Goal: Transaction & Acquisition: Purchase product/service

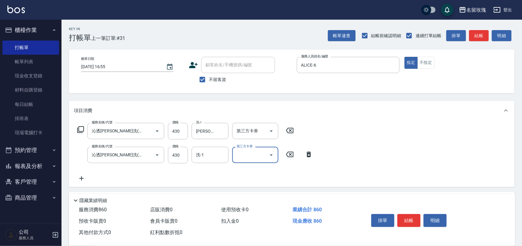
click at [201, 154] on div "洗-1 洗-1" at bounding box center [210, 155] width 37 height 16
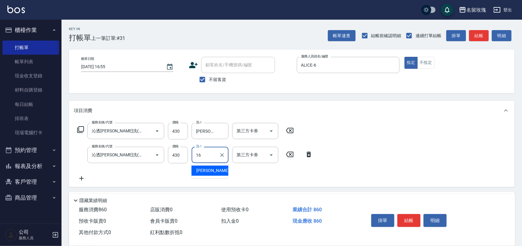
type input "[PERSON_NAME]-16"
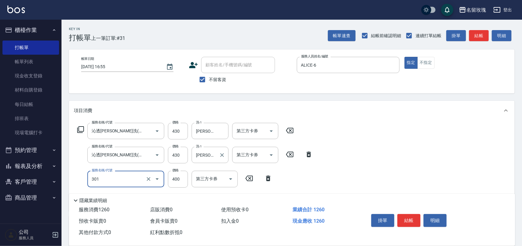
type input "301"
type input "0"
type input "剪髮(301)"
type input "400"
click at [408, 218] on button "結帳" at bounding box center [408, 220] width 23 height 13
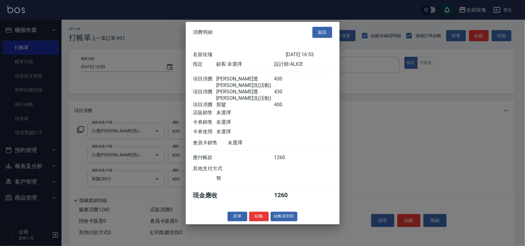
click at [258, 216] on button "結帳" at bounding box center [259, 217] width 20 height 10
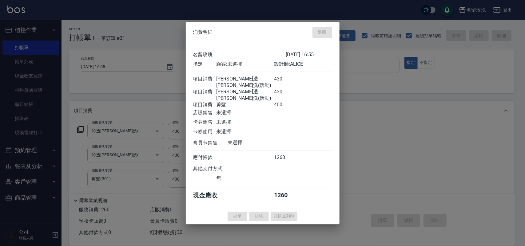
type input "2025/10/09 17:39"
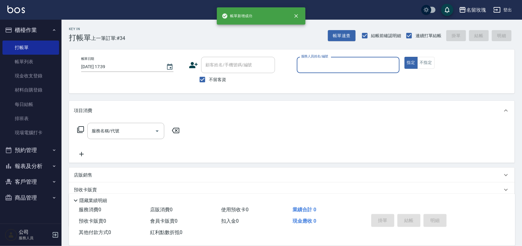
click at [34, 167] on button "報表及分析" at bounding box center [30, 166] width 57 height 16
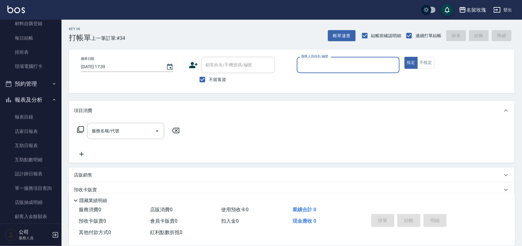
scroll to position [108, 0]
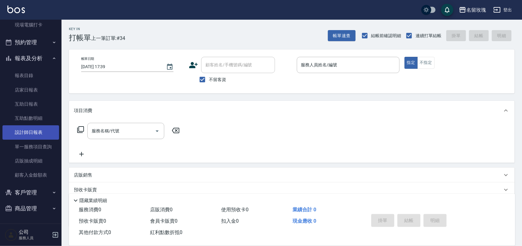
click at [28, 129] on link "設計師日報表" at bounding box center [30, 132] width 57 height 14
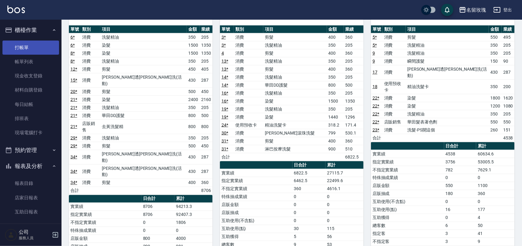
click at [14, 48] on link "打帳單" at bounding box center [30, 48] width 57 height 14
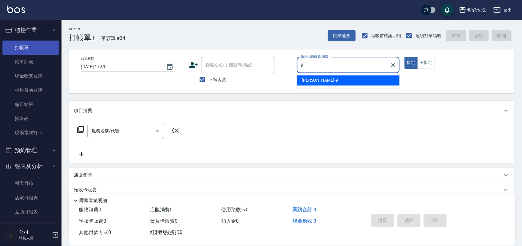
type input "[PERSON_NAME]老師-9"
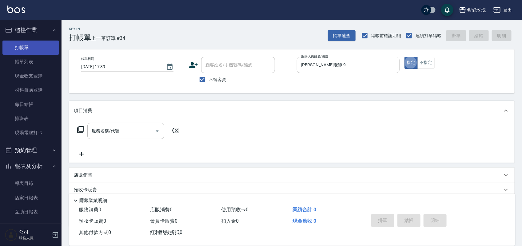
type button "true"
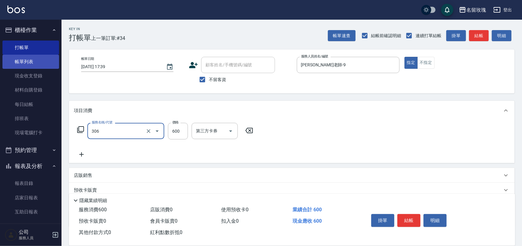
type input "剪髮(306)"
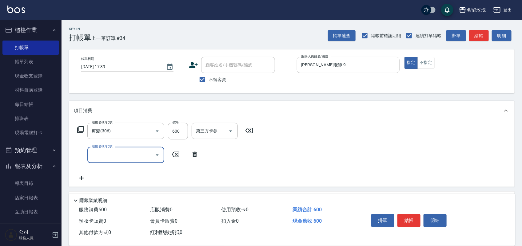
click at [157, 150] on div at bounding box center [156, 155] width 9 height 16
click at [157, 150] on button "Open" at bounding box center [157, 155] width 10 height 10
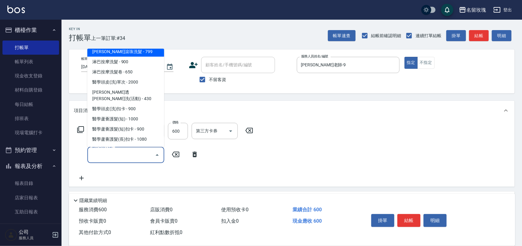
scroll to position [154, 0]
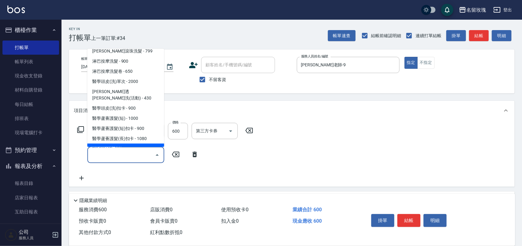
click at [140, 144] on span "頭皮鐵板燒活動 - 599" at bounding box center [125, 149] width 77 height 10
type input "頭皮鐵板燒活動(240)"
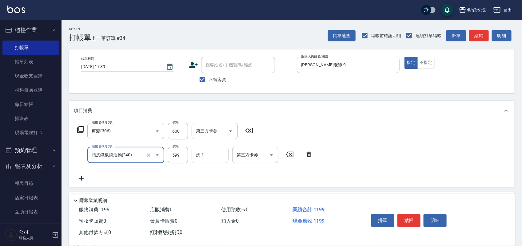
click at [223, 152] on input "洗-1" at bounding box center [209, 155] width 31 height 11
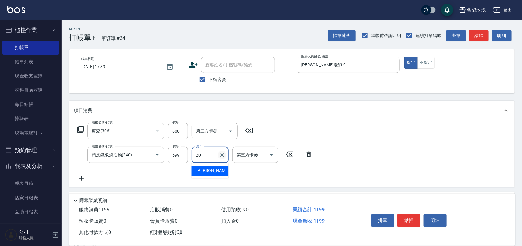
type input "[PERSON_NAME]-20"
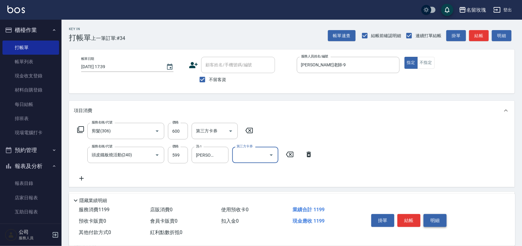
click at [443, 214] on button "明細" at bounding box center [434, 220] width 23 height 13
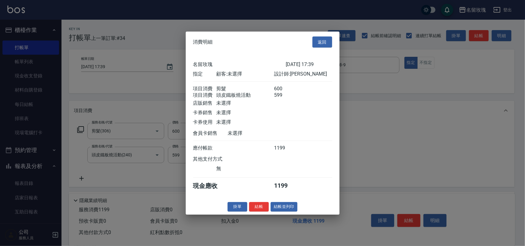
click at [288, 212] on button "結帳並列印" at bounding box center [284, 207] width 27 height 10
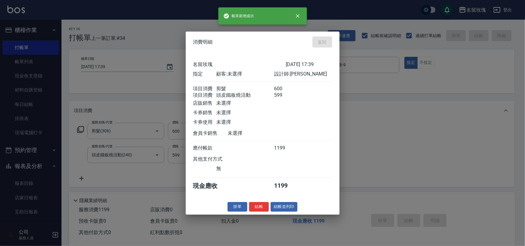
type input "2025/10/09 17:53"
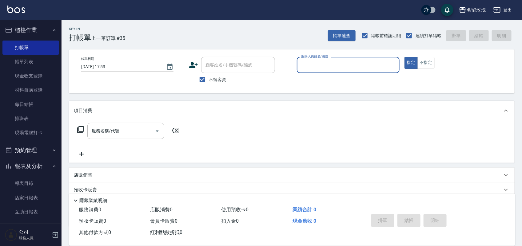
scroll to position [108, 0]
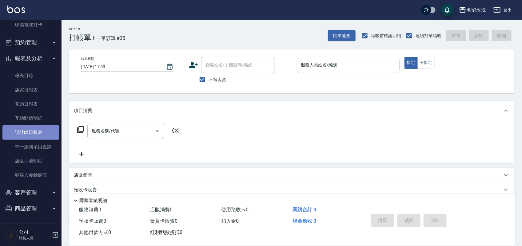
click at [43, 131] on link "設計師日報表" at bounding box center [30, 132] width 57 height 14
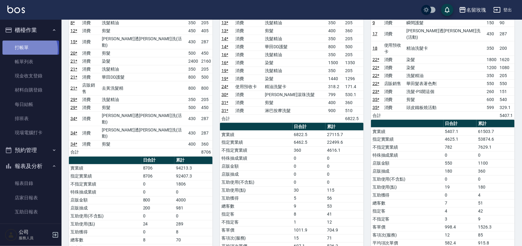
click at [28, 50] on link "打帳單" at bounding box center [30, 48] width 57 height 14
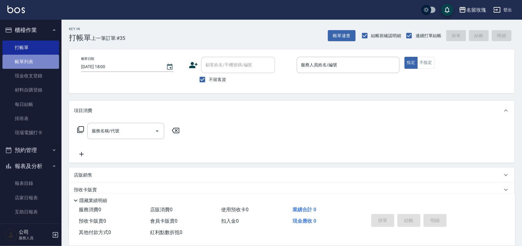
click at [40, 60] on link "帳單列表" at bounding box center [30, 62] width 57 height 14
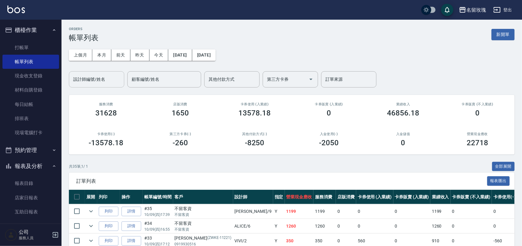
click at [91, 75] on input "設計師編號/姓名" at bounding box center [97, 79] width 50 height 11
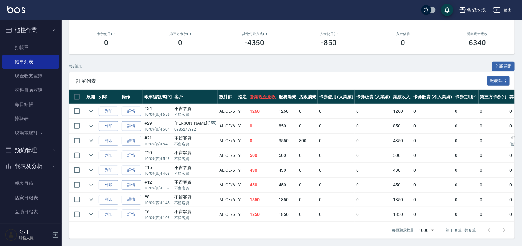
scroll to position [107, 0]
type input "ALICE-6"
click at [25, 165] on button "報表及分析" at bounding box center [30, 166] width 57 height 16
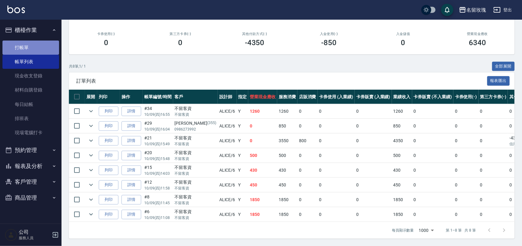
click at [27, 41] on link "打帳單" at bounding box center [30, 48] width 57 height 14
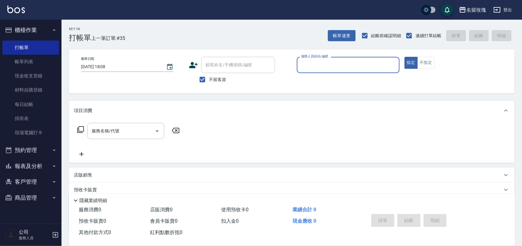
click at [209, 35] on div "Key In 打帳單 上一筆訂單:#35 帳單速查 結帳前確認明細 連續打單結帳 掛單 結帳 明細" at bounding box center [288, 31] width 453 height 22
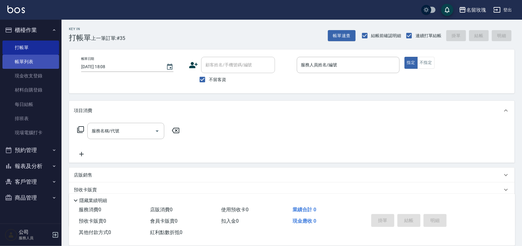
drag, startPoint x: 33, startPoint y: 54, endPoint x: 36, endPoint y: 60, distance: 6.6
click at [33, 55] on link "帳單列表" at bounding box center [30, 62] width 57 height 14
click at [33, 56] on link "帳單列表" at bounding box center [30, 62] width 57 height 14
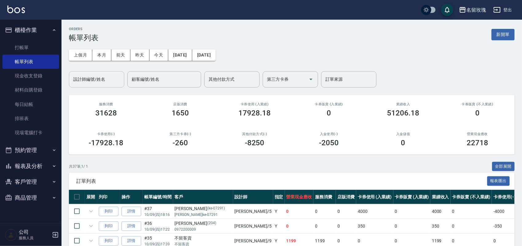
click at [96, 83] on input "設計師編號/姓名" at bounding box center [97, 79] width 50 height 11
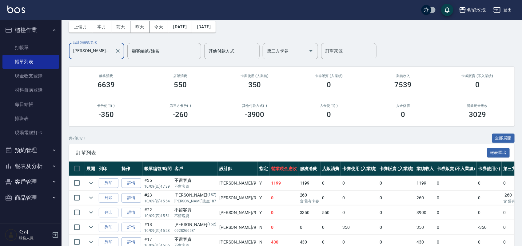
scroll to position [77, 0]
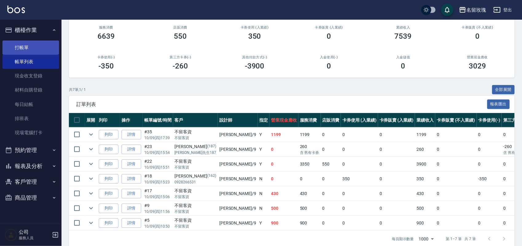
type input "[PERSON_NAME]老師-9"
click at [16, 48] on link "打帳單" at bounding box center [30, 48] width 57 height 14
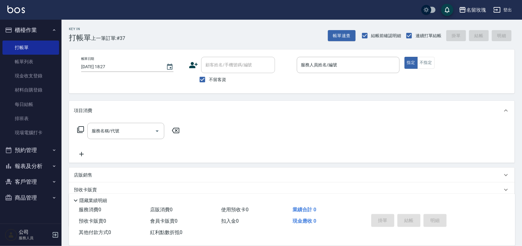
drag, startPoint x: 210, startPoint y: 79, endPoint x: 213, endPoint y: 70, distance: 9.9
click at [211, 79] on span "不留客資" at bounding box center [217, 80] width 17 height 6
click at [209, 79] on input "不留客資" at bounding box center [202, 79] width 13 height 13
checkbox input "false"
click at [213, 66] on input "顧客姓名/手機號碼/編號" at bounding box center [233, 65] width 59 height 11
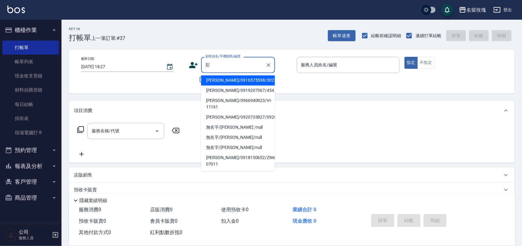
click at [228, 81] on li "[PERSON_NAME]/0916575598/302" at bounding box center [238, 81] width 74 height 10
type input "[PERSON_NAME]/0916575598/302"
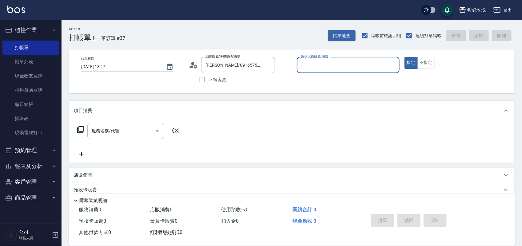
type input "[PERSON_NAME]老師-9"
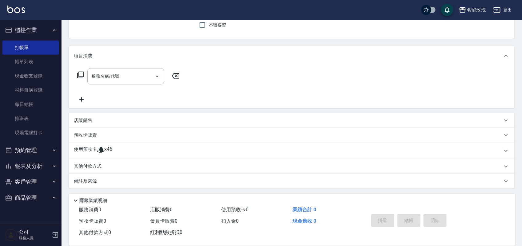
scroll to position [56, 0]
click at [119, 148] on div "使用預收卡 x46" at bounding box center [288, 149] width 428 height 9
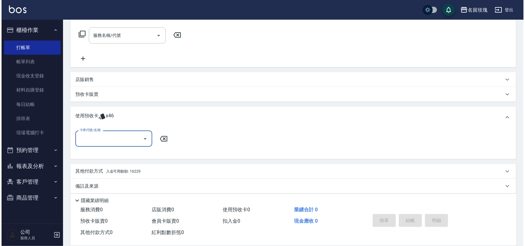
scroll to position [101, 0]
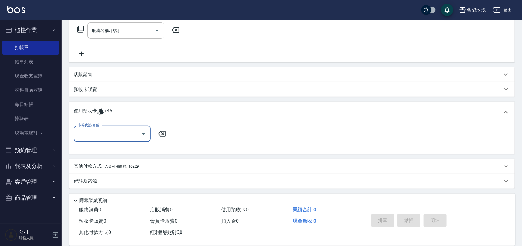
click at [120, 133] on input "卡券代號/名稱" at bounding box center [108, 134] width 62 height 11
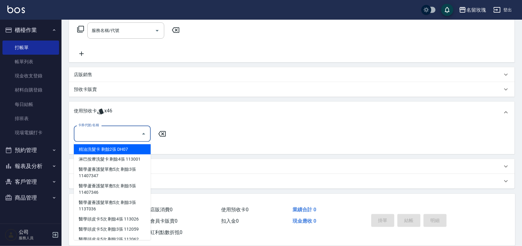
click at [120, 146] on div "精油洗髮卡 剩餘2張 DH07" at bounding box center [112, 150] width 77 height 10
type input "精油洗髮卡 DH07"
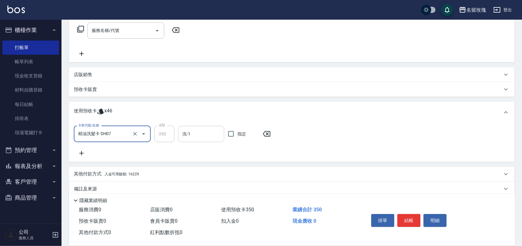
drag, startPoint x: 182, startPoint y: 139, endPoint x: 181, endPoint y: 135, distance: 3.6
click at [182, 138] on input "洗-1" at bounding box center [201, 134] width 41 height 11
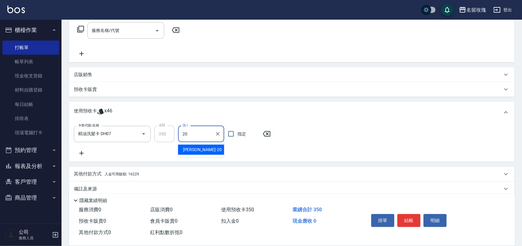
type input "[PERSON_NAME]-20"
click at [417, 217] on button "結帳" at bounding box center [408, 220] width 23 height 13
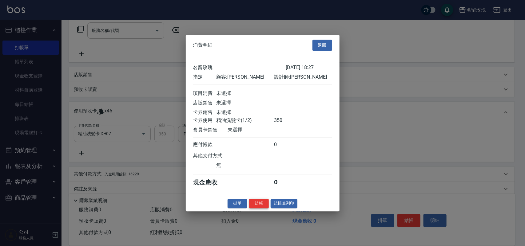
click at [252, 207] on button "結帳" at bounding box center [259, 204] width 20 height 10
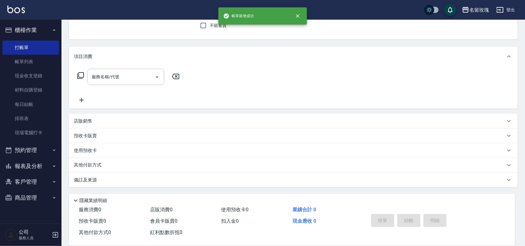
scroll to position [0, 0]
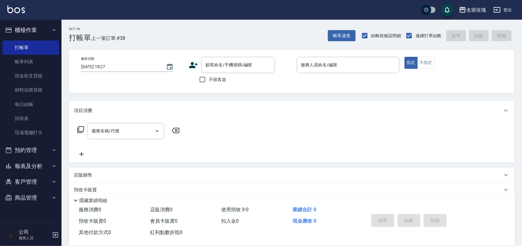
click at [223, 78] on span "不留客資" at bounding box center [217, 80] width 17 height 6
click at [209, 78] on input "不留客資" at bounding box center [202, 79] width 13 height 13
checkbox input "true"
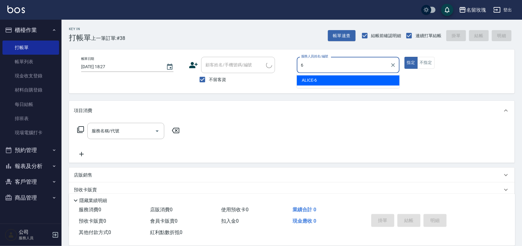
type input "ALICE-6"
type button "true"
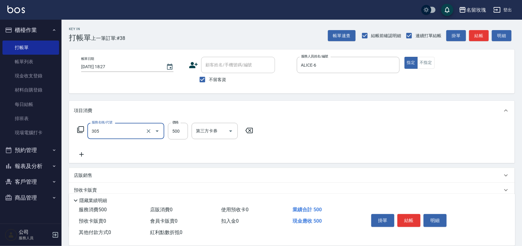
type input "剪髮(305)"
click at [78, 131] on icon at bounding box center [80, 129] width 7 height 7
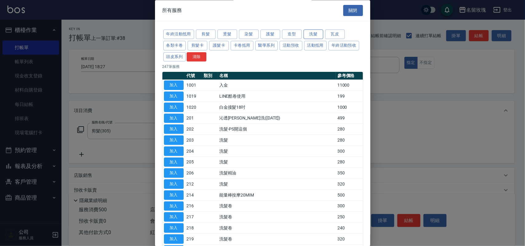
click at [315, 34] on button "洗髮" at bounding box center [314, 35] width 20 height 10
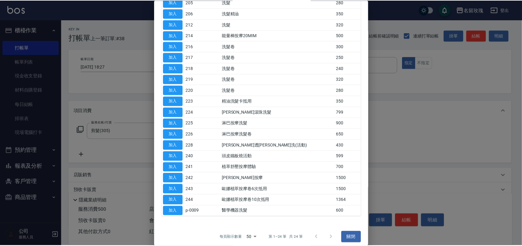
scroll to position [133, 0]
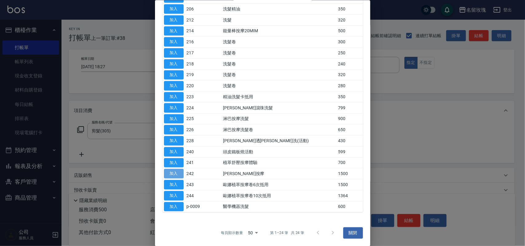
click at [175, 174] on button "加入" at bounding box center [174, 174] width 20 height 10
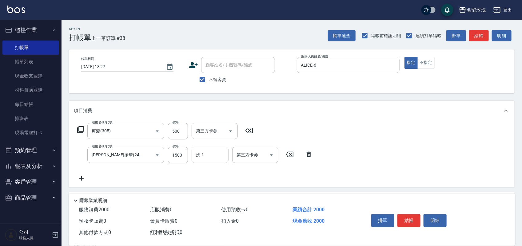
click at [213, 156] on input "洗-1" at bounding box center [209, 155] width 31 height 11
type input "黃婉瑜-19"
click at [408, 220] on button "結帳" at bounding box center [408, 220] width 23 height 13
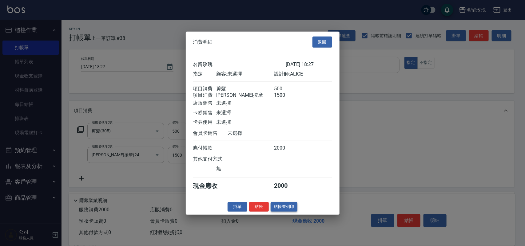
drag, startPoint x: 265, startPoint y: 213, endPoint x: 292, endPoint y: 211, distance: 27.7
click at [292, 211] on div "掛單 結帳 結帳並列印" at bounding box center [263, 207] width 154 height 10
click at [294, 211] on button "結帳並列印" at bounding box center [284, 207] width 27 height 10
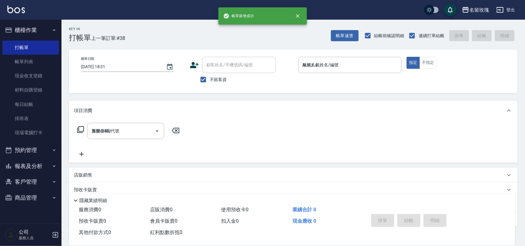
type input "2025/10/09 18:31"
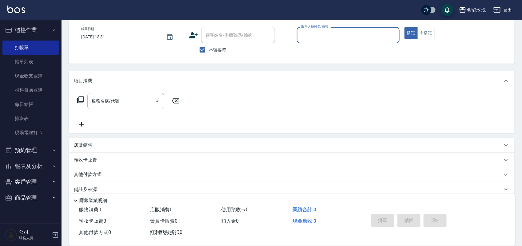
scroll to position [38, 0]
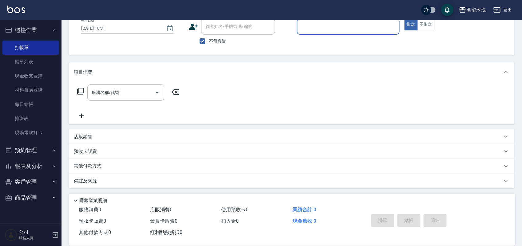
click at [30, 149] on button "預約管理" at bounding box center [30, 150] width 57 height 16
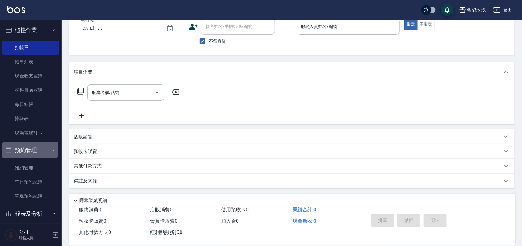
click at [30, 149] on button "預約管理" at bounding box center [30, 150] width 57 height 16
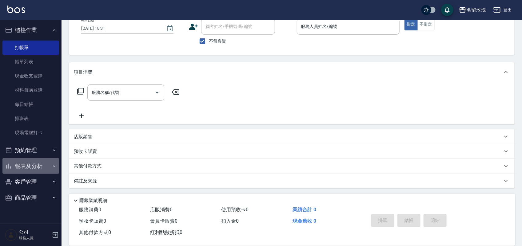
click at [31, 167] on button "報表及分析" at bounding box center [30, 166] width 57 height 16
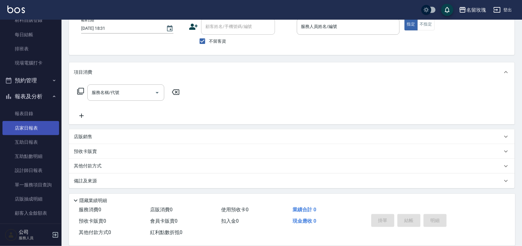
scroll to position [77, 0]
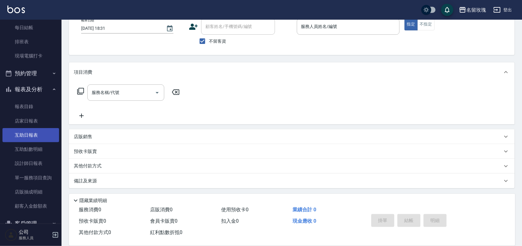
click at [44, 129] on link "互助日報表" at bounding box center [30, 135] width 57 height 14
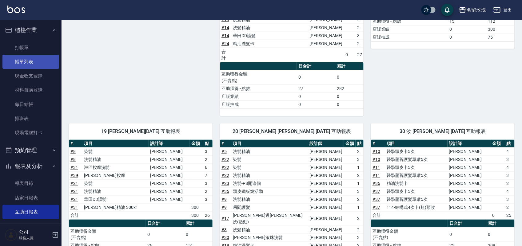
scroll to position [267, 0]
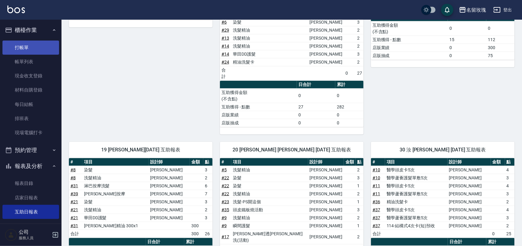
click at [38, 46] on link "打帳單" at bounding box center [30, 48] width 57 height 14
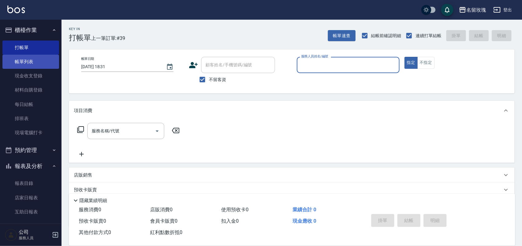
click at [22, 58] on link "帳單列表" at bounding box center [30, 62] width 57 height 14
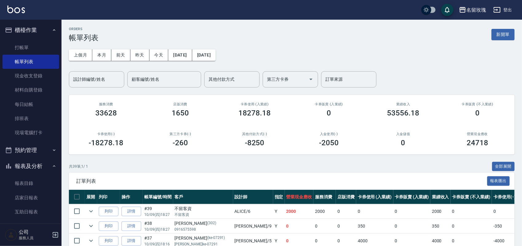
click at [134, 209] on link "詳情" at bounding box center [131, 212] width 20 height 10
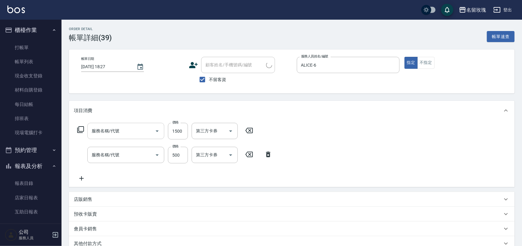
type input "2025/10/09 18:27"
checkbox input "true"
type input "ALICE-6"
type input "歐娜植萃按摩(242)"
type input "剪髮(305)"
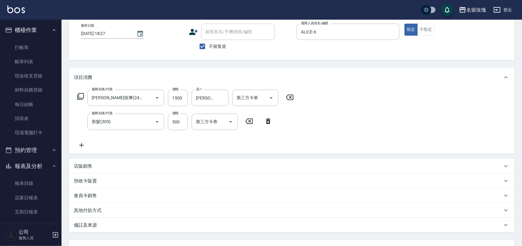
scroll to position [85, 0]
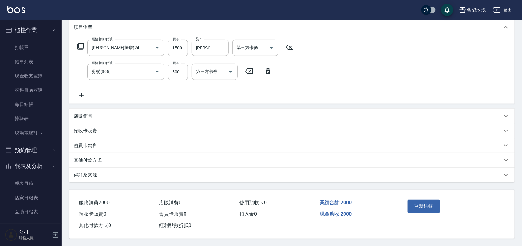
click at [95, 159] on p "其他付款方式" at bounding box center [88, 160] width 28 height 6
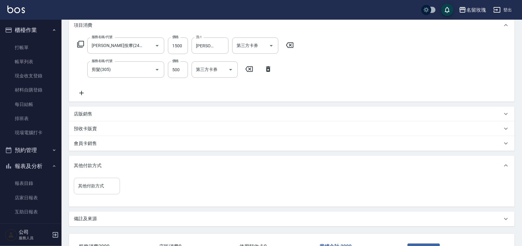
click at [94, 193] on div "其他付款方式" at bounding box center [97, 186] width 46 height 16
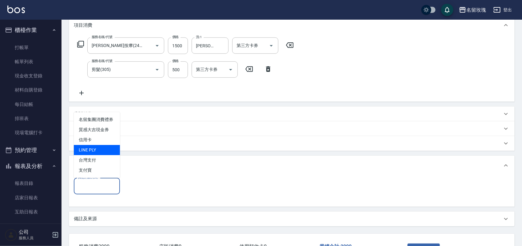
click at [92, 154] on span "LINE PLY" at bounding box center [97, 150] width 46 height 10
type input "LINE PLY"
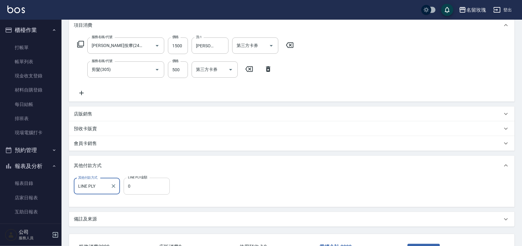
click at [144, 187] on input "0" at bounding box center [147, 186] width 46 height 17
type input "2000"
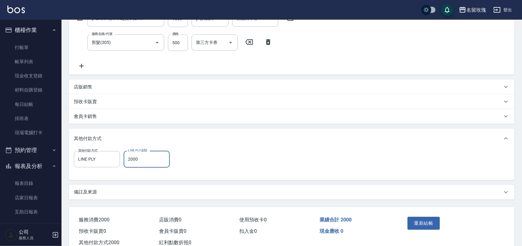
scroll to position [124, 0]
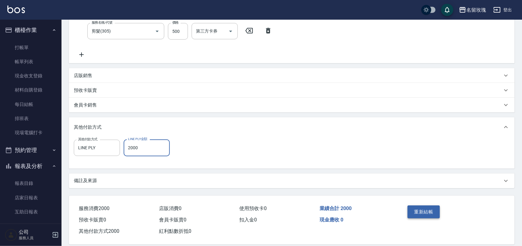
click at [431, 211] on button "重新結帳" at bounding box center [424, 212] width 33 height 13
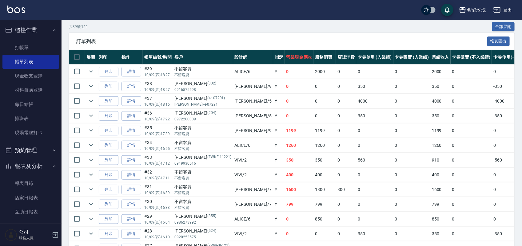
scroll to position [154, 0]
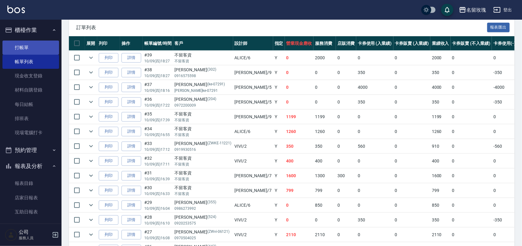
click at [44, 41] on link "打帳單" at bounding box center [30, 48] width 57 height 14
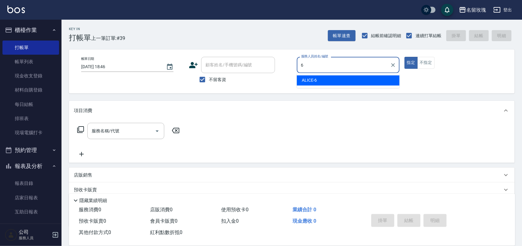
type input "ALICE-6"
type button "true"
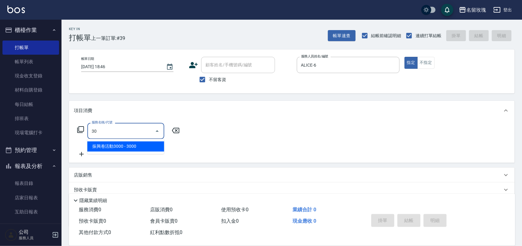
type input "3"
type input "2"
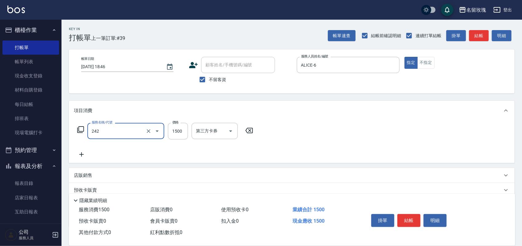
type input "歐娜植萃按摩(242)"
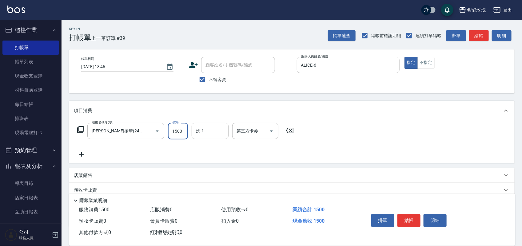
type input "\"
type input "[PERSON_NAME]-16"
type input "Line酷券"
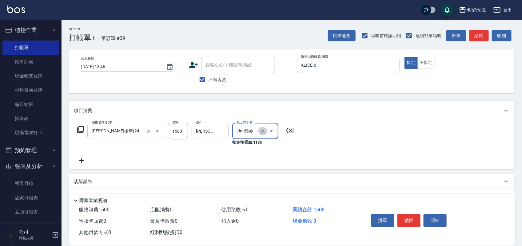
drag, startPoint x: 263, startPoint y: 131, endPoint x: 153, endPoint y: 128, distance: 110.1
click at [263, 131] on icon "Clear" at bounding box center [263, 131] width 4 height 4
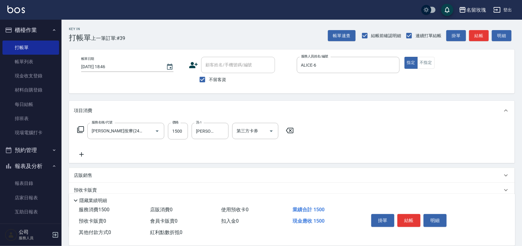
click at [82, 157] on icon at bounding box center [81, 154] width 15 height 7
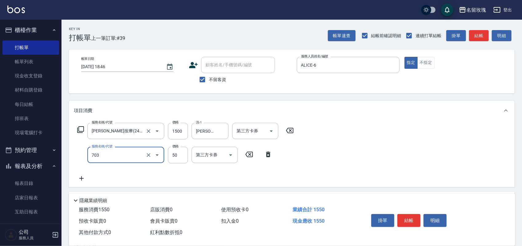
type input "吹捲(703)"
type input "100"
click at [435, 216] on button "明細" at bounding box center [434, 220] width 23 height 13
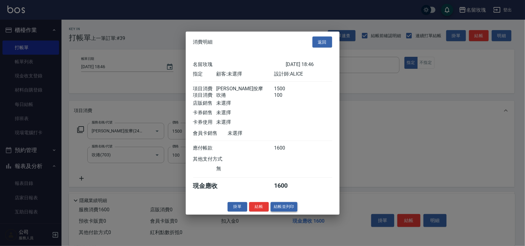
click at [272, 210] on button "結帳並列印" at bounding box center [284, 207] width 27 height 10
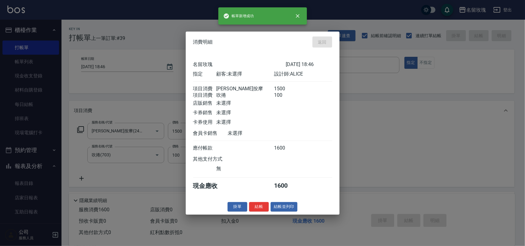
type input "2025/10/09 18:47"
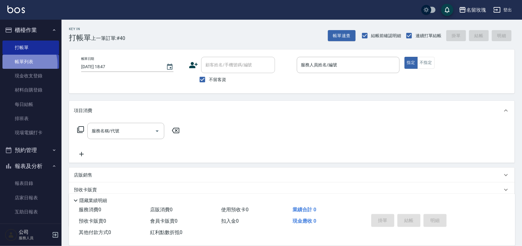
click at [19, 65] on link "帳單列表" at bounding box center [30, 62] width 57 height 14
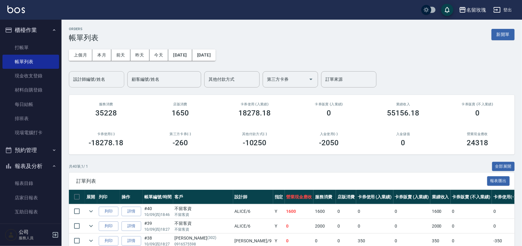
drag, startPoint x: 81, startPoint y: 76, endPoint x: 86, endPoint y: 79, distance: 6.1
click at [82, 76] on div "設計師編號/姓名 設計師編號/姓名" at bounding box center [96, 79] width 55 height 16
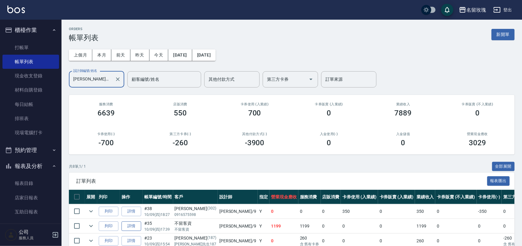
type input "[PERSON_NAME]老師-9"
click at [134, 229] on link "詳情" at bounding box center [131, 227] width 20 height 10
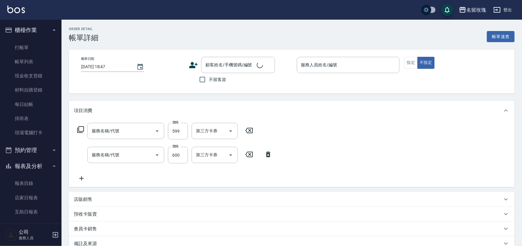
type input "2025/10/09 17:39"
checkbox input "true"
type input "[PERSON_NAME]老師-9"
type input "頭皮鐵板燒活動(240)"
type input "剪髮(306)"
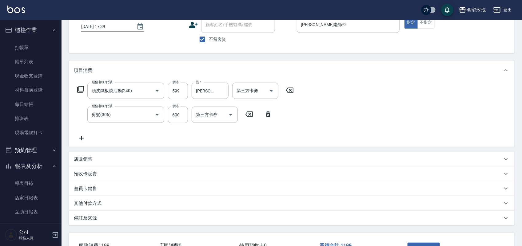
scroll to position [85, 0]
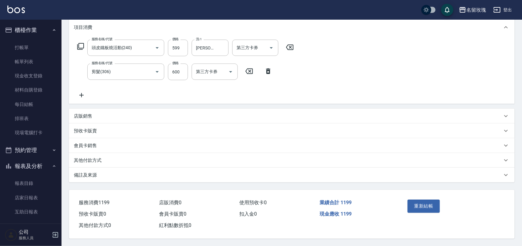
click at [90, 158] on p "其他付款方式" at bounding box center [88, 160] width 28 height 6
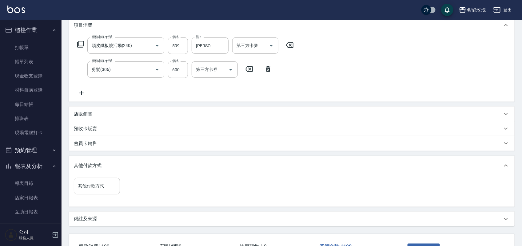
click at [94, 189] on input "其他付款方式" at bounding box center [97, 186] width 41 height 11
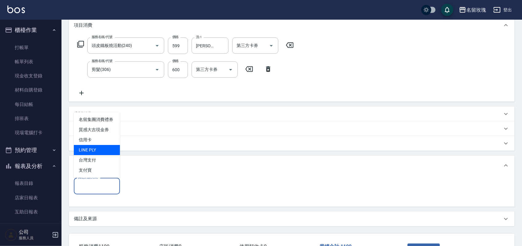
click at [95, 145] on span "LINE PLY" at bounding box center [97, 150] width 46 height 10
type input "LINE PLY"
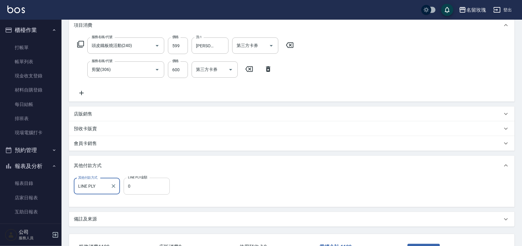
click at [148, 189] on input "0" at bounding box center [147, 186] width 46 height 17
type input "1199"
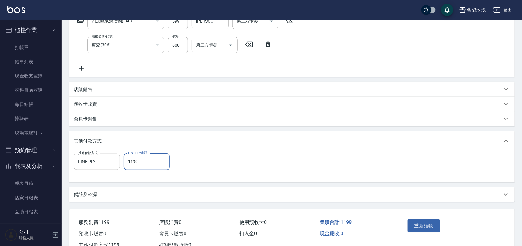
scroll to position [132, 0]
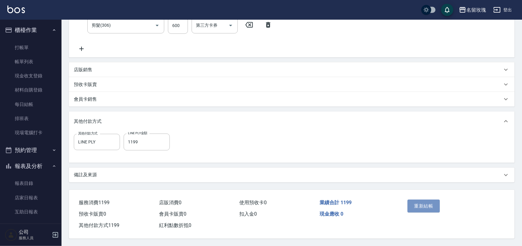
click at [425, 205] on button "重新結帳" at bounding box center [424, 206] width 33 height 13
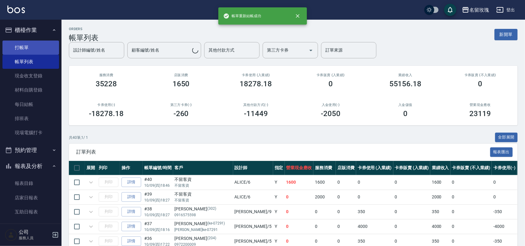
click at [20, 49] on link "打帳單" at bounding box center [30, 48] width 57 height 14
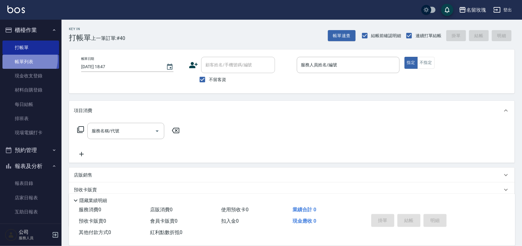
click at [20, 59] on link "帳單列表" at bounding box center [30, 62] width 57 height 14
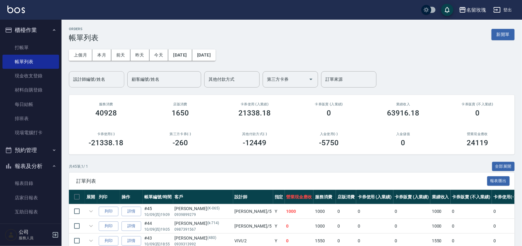
click at [104, 74] on input "設計師編號/姓名" at bounding box center [97, 79] width 50 height 11
click at [98, 78] on input "設計師編號/姓名" at bounding box center [97, 79] width 50 height 11
click at [102, 78] on input "設計師編號/姓名" at bounding box center [97, 79] width 50 height 11
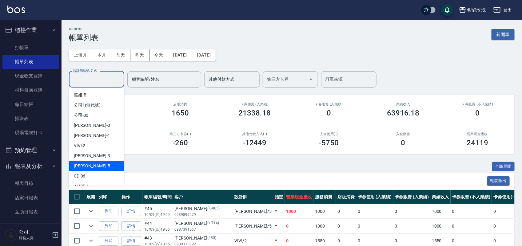
click at [91, 165] on div "KELLY -5" at bounding box center [96, 166] width 55 height 10
type input "KELLY-5"
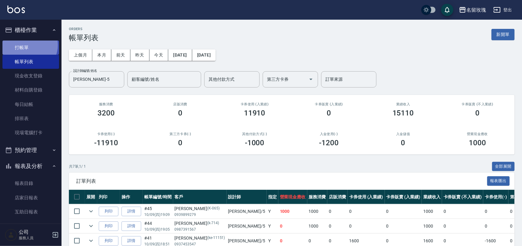
click at [28, 45] on link "打帳單" at bounding box center [30, 48] width 57 height 14
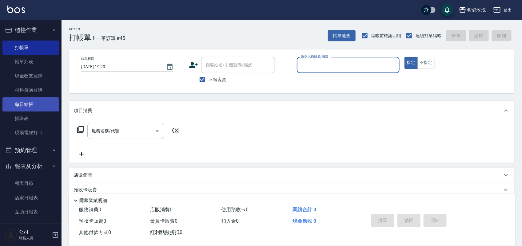
click at [16, 64] on link "帳單列表" at bounding box center [30, 62] width 57 height 14
click at [32, 63] on link "帳單列表" at bounding box center [30, 62] width 57 height 14
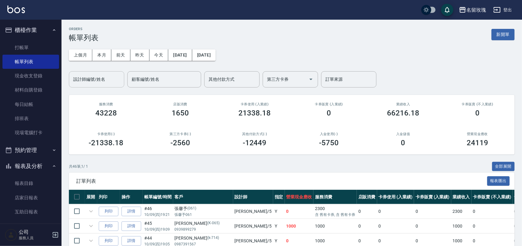
click at [86, 76] on input "設計師編號/姓名" at bounding box center [97, 79] width 50 height 11
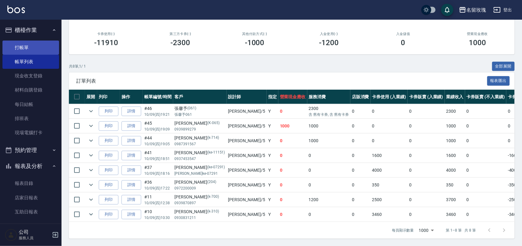
type input "KELLY-5"
click at [25, 41] on link "打帳單" at bounding box center [30, 48] width 57 height 14
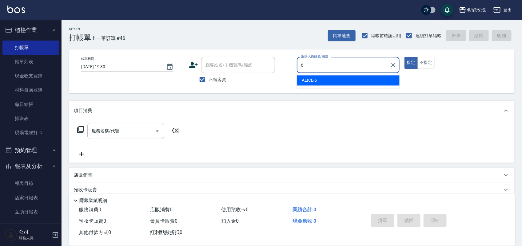
type input "ALICE-6"
type button "true"
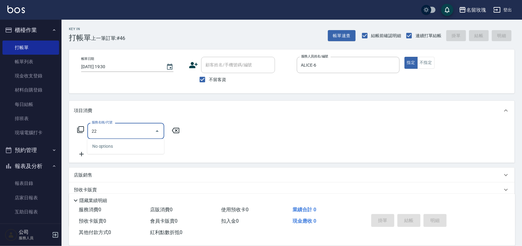
type input "2"
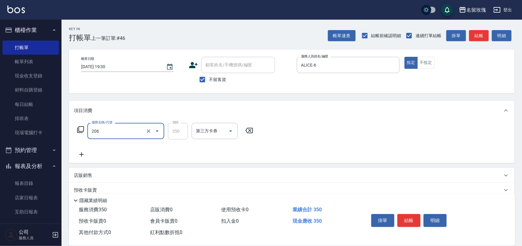
type input "洗髮精油(206)"
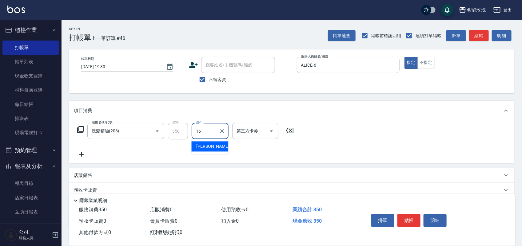
type input "[PERSON_NAME]-16"
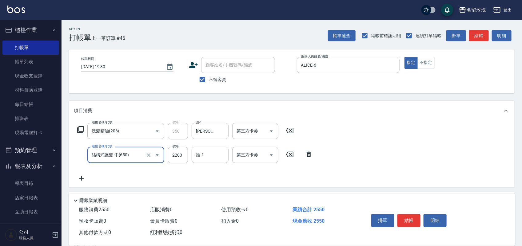
type input "結構式護髮-中(650)"
type input "1760"
type input "\"
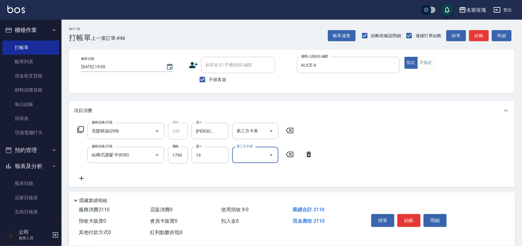
type input "[PERSON_NAME]-16"
click at [439, 217] on button "明細" at bounding box center [434, 220] width 23 height 13
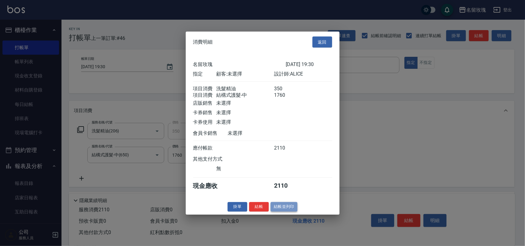
click at [281, 212] on button "結帳並列印" at bounding box center [284, 207] width 27 height 10
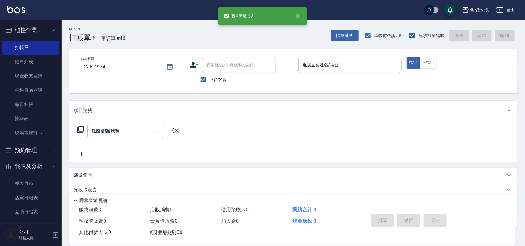
type input "2025/10/09 19:34"
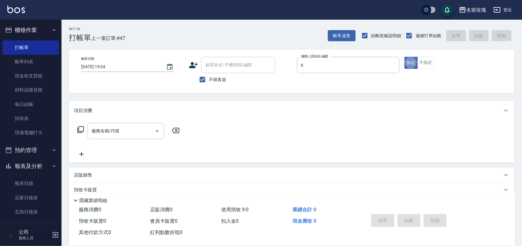
type input "ALICE-6"
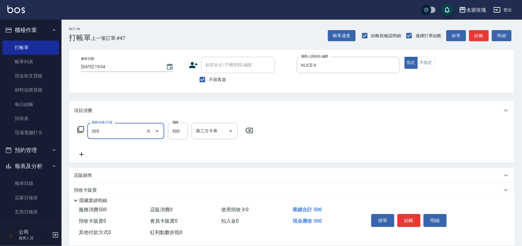
type input "剪髮(305)"
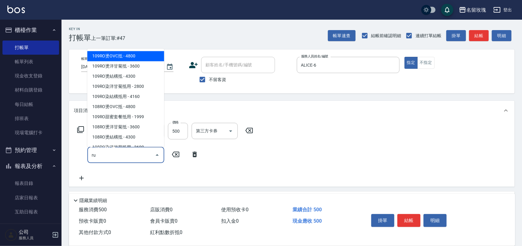
type input "r"
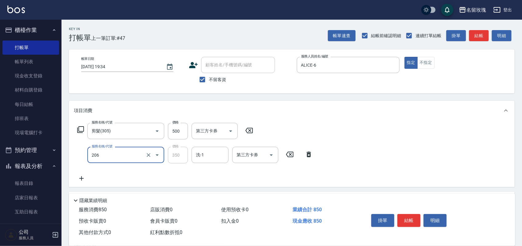
type input "洗髮精油(206)"
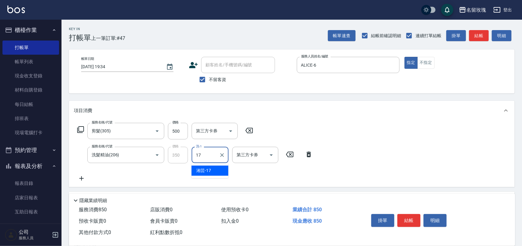
type input "湘芸-17"
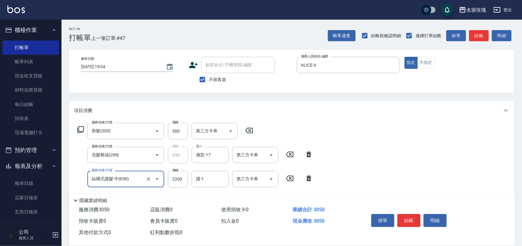
type input "結構式護髮-中(650)"
type input "1920"
type input "17\"
click at [431, 217] on button "明細" at bounding box center [434, 220] width 23 height 13
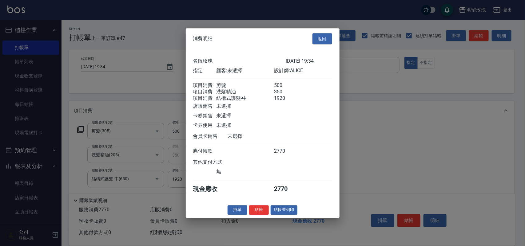
click at [321, 34] on button "返回" at bounding box center [322, 38] width 20 height 11
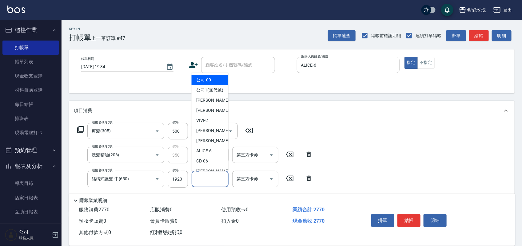
click at [199, 178] on input "護-1" at bounding box center [209, 179] width 31 height 11
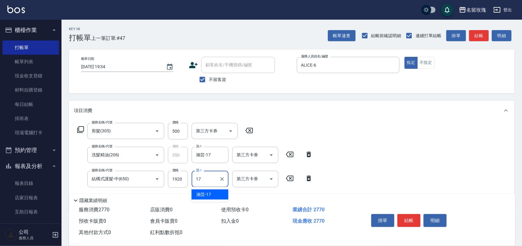
type input "湘芸-17"
click at [435, 217] on button "明細" at bounding box center [434, 220] width 23 height 13
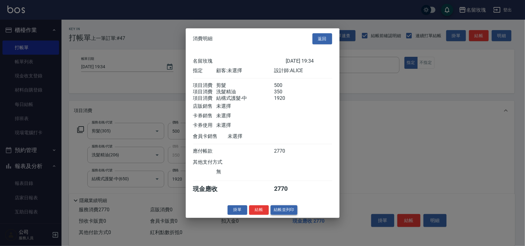
click at [286, 215] on button "結帳並列印" at bounding box center [284, 210] width 27 height 10
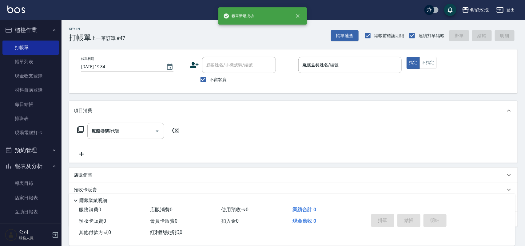
type input "2025/10/09 19:35"
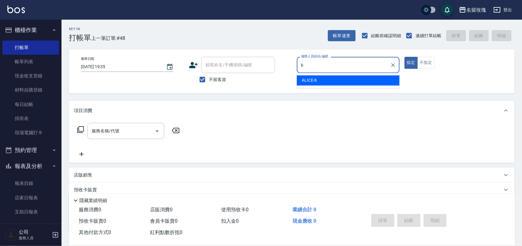
type input "ALICE-6"
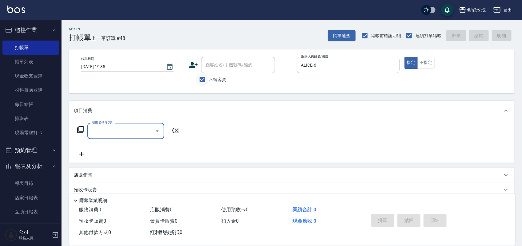
click at [203, 84] on input "不留客資" at bounding box center [202, 79] width 13 height 13
checkbox input "false"
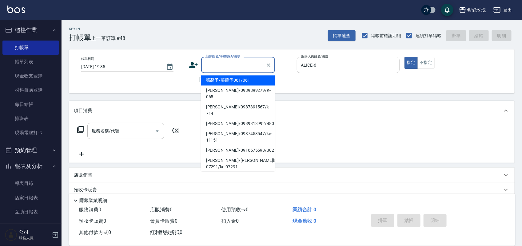
drag, startPoint x: 205, startPoint y: 67, endPoint x: 237, endPoint y: 67, distance: 32.9
click at [204, 67] on input "顧客姓名/手機號碼/編號" at bounding box center [233, 65] width 59 height 11
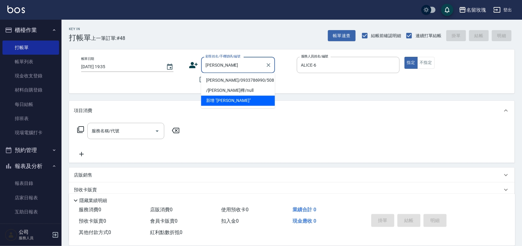
click at [228, 82] on li "[PERSON_NAME]/0933786990/508" at bounding box center [238, 81] width 74 height 10
type input "[PERSON_NAME]/0933786990/508"
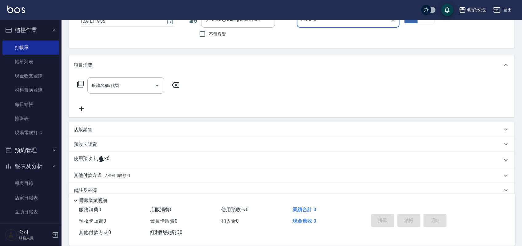
scroll to position [56, 0]
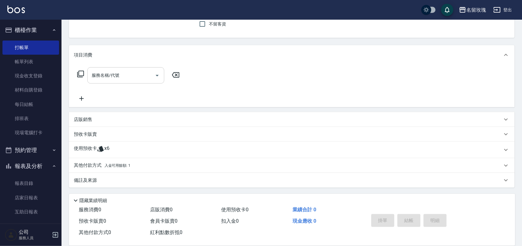
click at [113, 75] on div "服務名稱/代號 服務名稱/代號" at bounding box center [125, 75] width 77 height 16
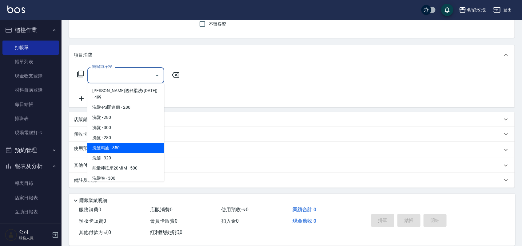
click at [116, 143] on span "洗髮精油 - 350" at bounding box center [125, 148] width 77 height 10
type input "洗髮精油(206)"
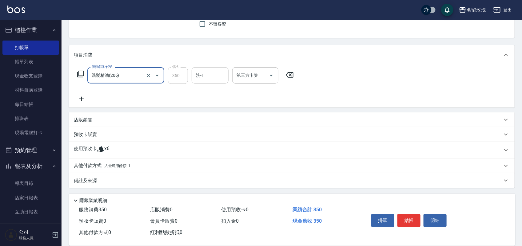
click at [213, 71] on input "洗-1" at bounding box center [209, 75] width 31 height 11
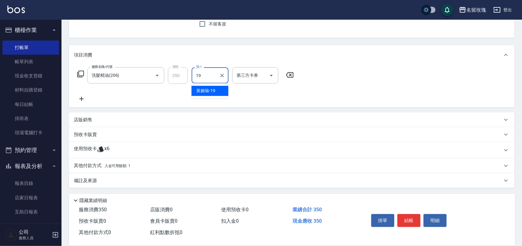
type input "黃婉瑜-19"
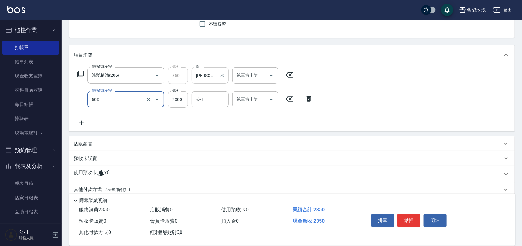
type input "\"
type input "2"
type input "染髮(503)"
type input "2640"
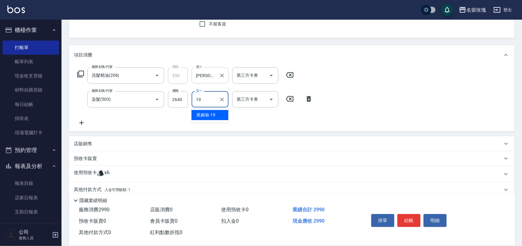
type input "黃婉瑜-19"
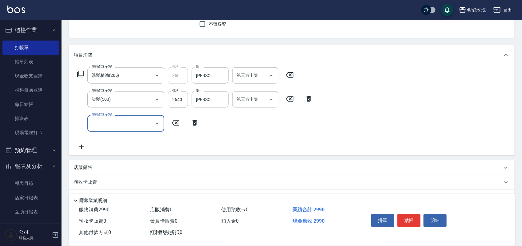
click at [196, 127] on div "服務名稱/代號 服務名稱/代號" at bounding box center [138, 123] width 129 height 16
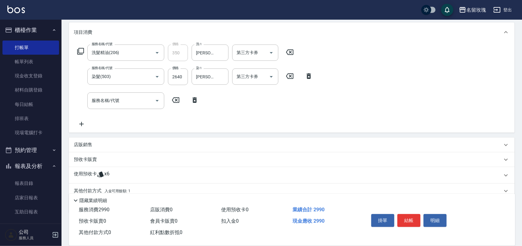
scroll to position [104, 0]
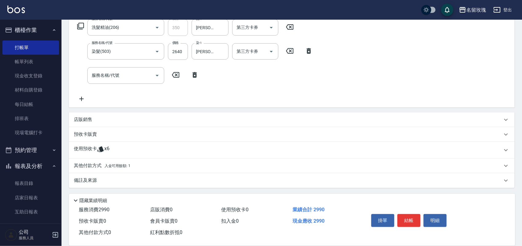
click at [104, 154] on span "x6" at bounding box center [106, 150] width 5 height 9
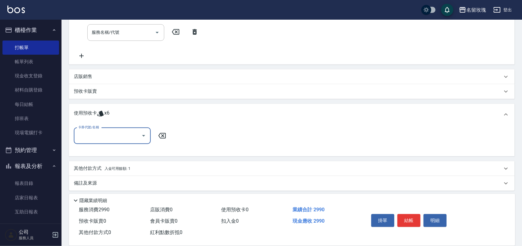
scroll to position [148, 0]
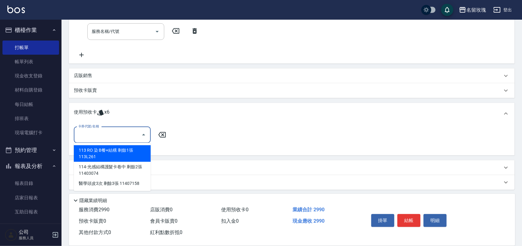
click at [108, 138] on input "卡券代號/名稱" at bounding box center [108, 135] width 62 height 11
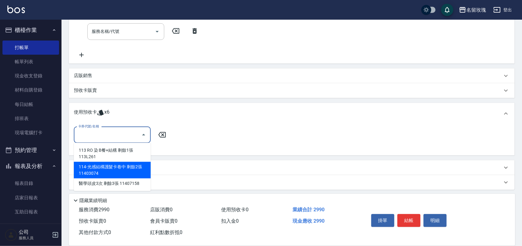
click at [115, 170] on div "114-光感結構護髮卡卷中 剩餘2張 11403074" at bounding box center [112, 170] width 77 height 17
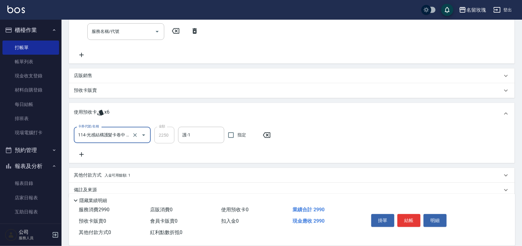
type input "114-光感結構護髮卡卷中 11403074"
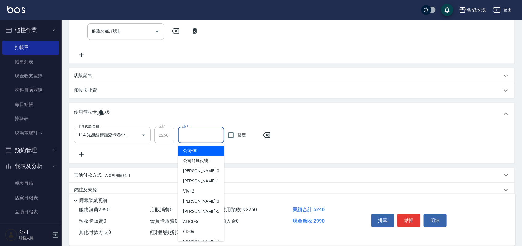
click at [194, 133] on input "護-1" at bounding box center [201, 135] width 41 height 11
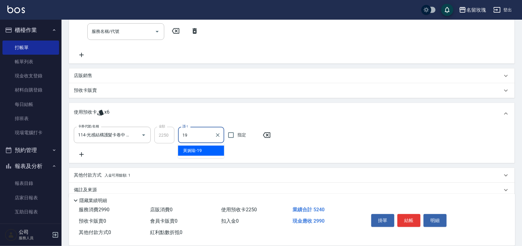
type input "黃婉瑜-19"
click at [92, 77] on p "店販銷售" at bounding box center [83, 76] width 18 height 6
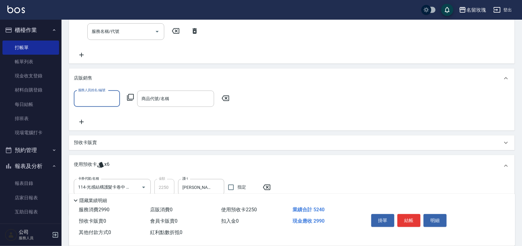
scroll to position [0, 0]
type input "ALICE-6"
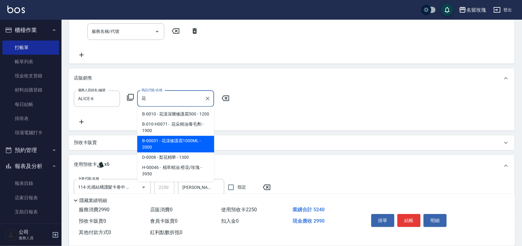
click at [177, 141] on span "B-00031 - 花漾修護霜1000ML - 2000" at bounding box center [175, 144] width 77 height 17
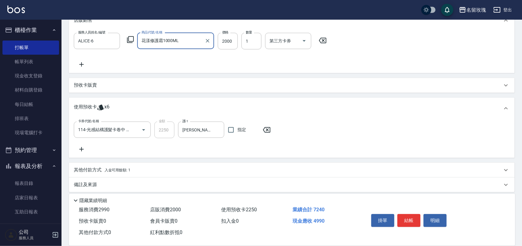
scroll to position [210, 0]
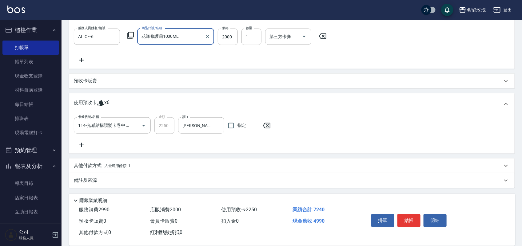
type input "花漾修護霜1000ML"
click at [109, 180] on div "備註及來源" at bounding box center [288, 180] width 428 height 6
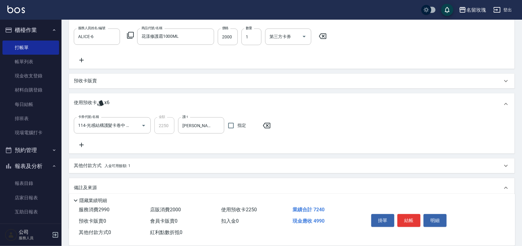
click at [112, 164] on span "入金可用餘額: 1" at bounding box center [118, 166] width 26 height 4
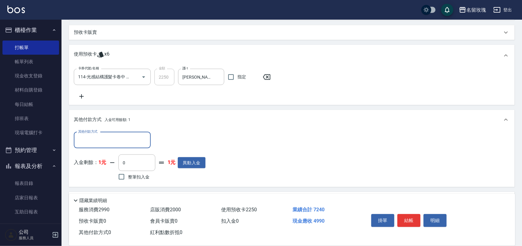
scroll to position [0, 0]
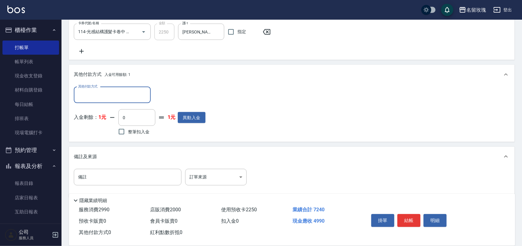
click at [114, 88] on div "其他付款方式" at bounding box center [112, 95] width 77 height 16
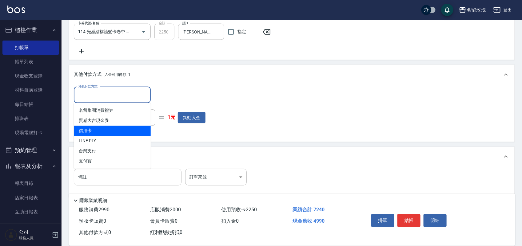
click at [114, 133] on span "信用卡" at bounding box center [112, 131] width 77 height 10
type input "信用卡"
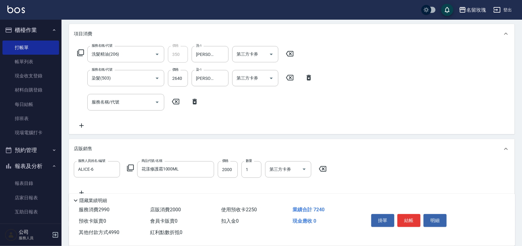
scroll to position [6, 0]
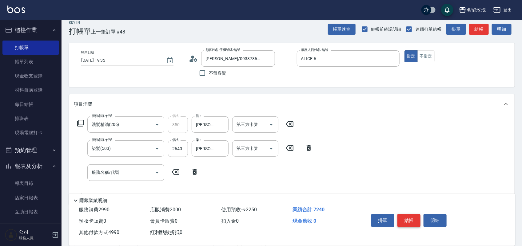
type input "4990"
click at [406, 216] on button "結帳" at bounding box center [408, 220] width 23 height 13
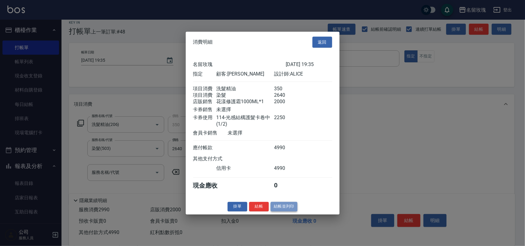
click at [294, 212] on button "結帳並列印" at bounding box center [284, 207] width 27 height 10
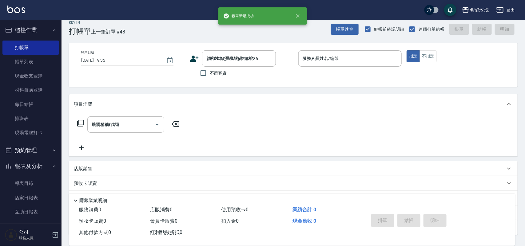
type input "2025/10/09 19:37"
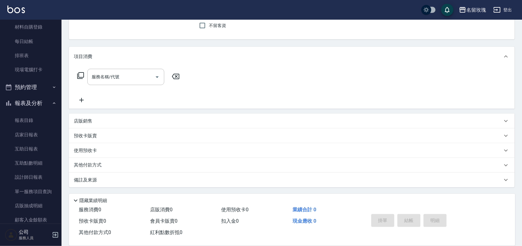
scroll to position [108, 0]
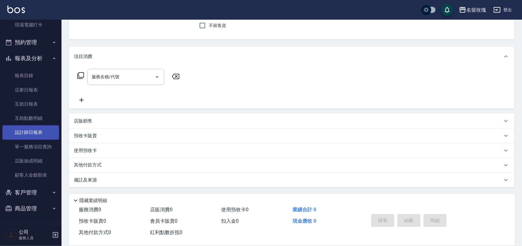
click at [23, 133] on link "設計師日報表" at bounding box center [30, 132] width 57 height 14
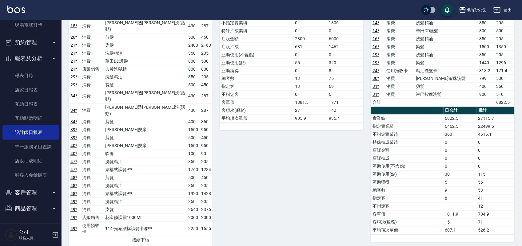
scroll to position [461, 0]
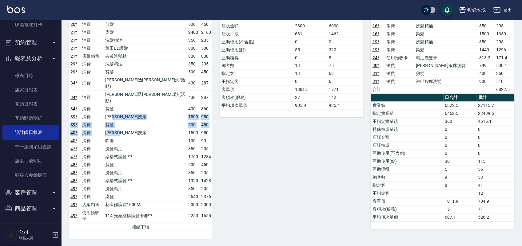
drag, startPoint x: 130, startPoint y: 101, endPoint x: 148, endPoint y: 117, distance: 24.2
click at [149, 117] on tbody "6 * 消費 洗髮精油 350 205 6 * 消費 染髮 1500 1350 8 * 消費 染髮 1500 1350 8 * 消費 洗髮精油 350 205…" at bounding box center [141, 99] width 144 height 266
click at [142, 129] on td "[PERSON_NAME]按摩" at bounding box center [145, 133] width 83 height 8
drag, startPoint x: 139, startPoint y: 125, endPoint x: 135, endPoint y: 124, distance: 4.8
click at [137, 137] on td "吹捲" at bounding box center [145, 141] width 83 height 8
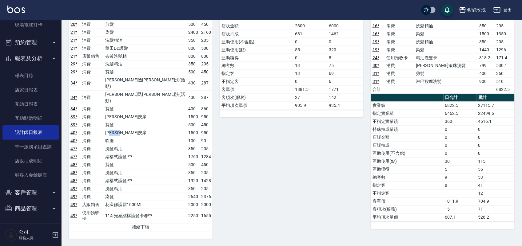
drag, startPoint x: 127, startPoint y: 115, endPoint x: 143, endPoint y: 121, distance: 17.2
click at [143, 129] on td "[PERSON_NAME]按摩" at bounding box center [145, 133] width 83 height 8
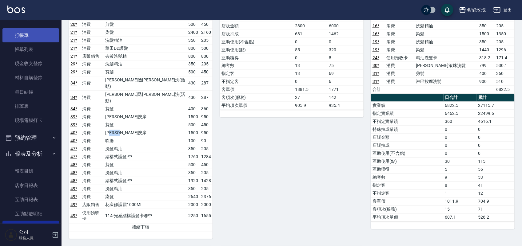
scroll to position [0, 0]
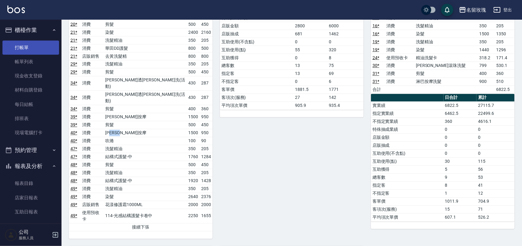
click at [28, 45] on link "打帳單" at bounding box center [30, 48] width 57 height 14
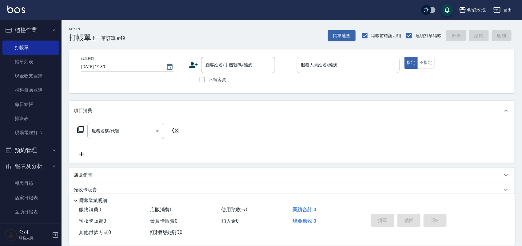
click at [84, 129] on icon at bounding box center [80, 129] width 7 height 7
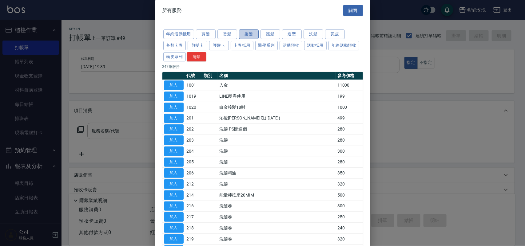
click at [245, 36] on button "染髮" at bounding box center [249, 35] width 20 height 10
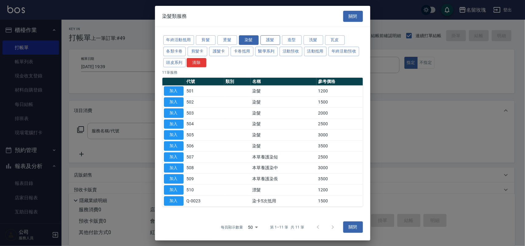
click at [272, 40] on button "護髮" at bounding box center [270, 40] width 20 height 10
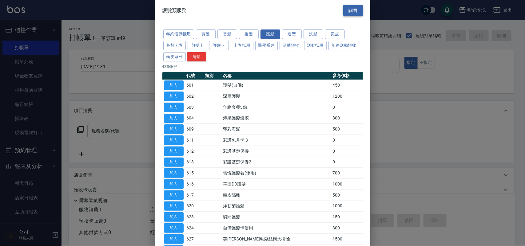
click at [353, 12] on button "關閉" at bounding box center [353, 10] width 20 height 11
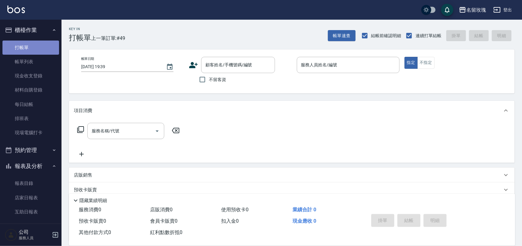
click at [34, 47] on link "打帳單" at bounding box center [30, 48] width 57 height 14
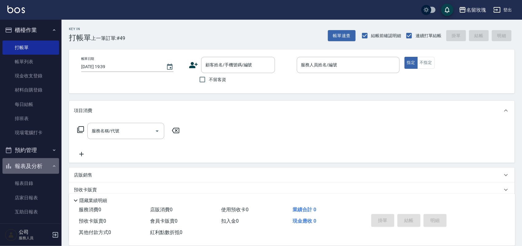
click at [43, 164] on button "報表及分析" at bounding box center [30, 166] width 57 height 16
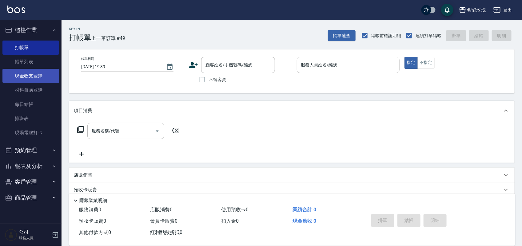
click at [27, 67] on link "帳單列表" at bounding box center [30, 62] width 57 height 14
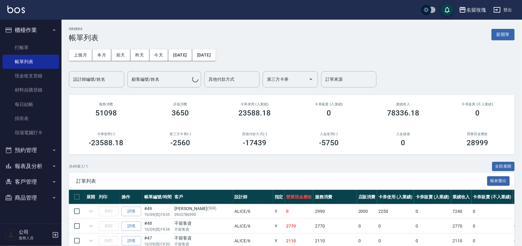
click at [98, 79] on div "設計師編號/姓名 設計師編號/姓名" at bounding box center [96, 79] width 55 height 16
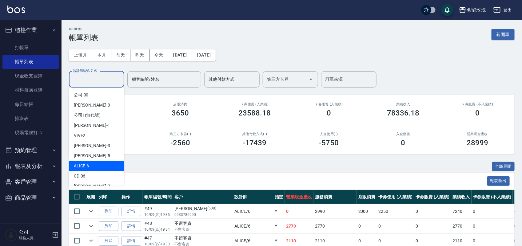
click at [91, 165] on div "ALICE -6" at bounding box center [96, 166] width 55 height 10
type input "ALICE-6"
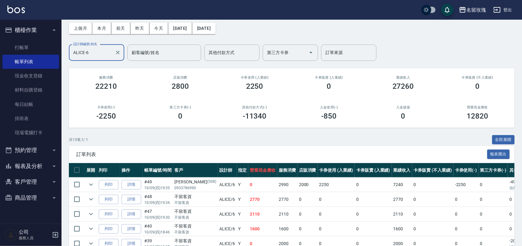
scroll to position [38, 0]
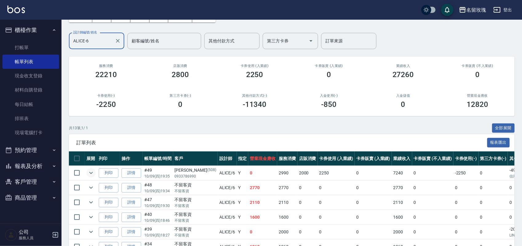
click at [93, 169] on button "expand row" at bounding box center [90, 173] width 9 height 9
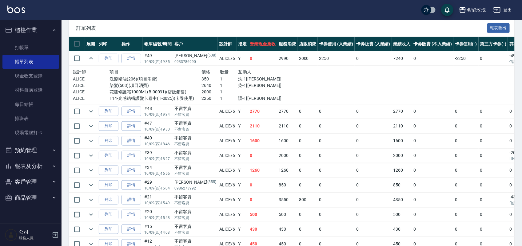
scroll to position [154, 0]
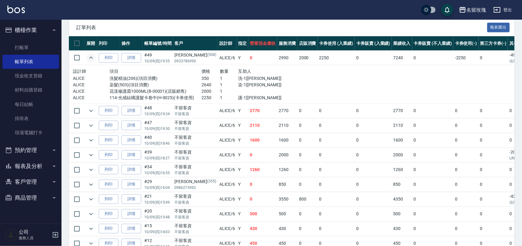
click at [94, 59] on icon "expand row" at bounding box center [90, 57] width 7 height 7
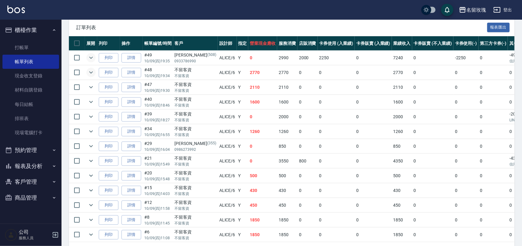
click at [91, 72] on icon "expand row" at bounding box center [90, 72] width 7 height 7
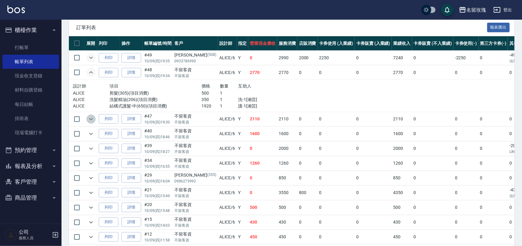
click at [91, 123] on icon "expand row" at bounding box center [90, 119] width 7 height 7
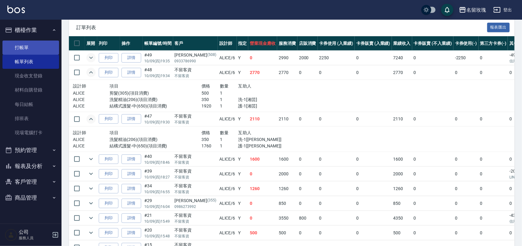
click at [20, 43] on link "打帳單" at bounding box center [30, 48] width 57 height 14
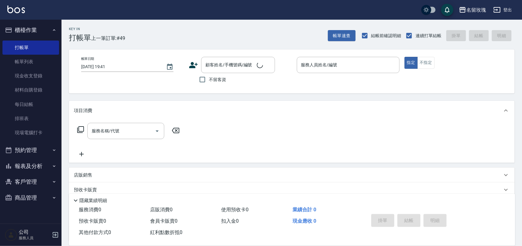
click at [148, 29] on div "Key In 打帳單 上一筆訂單:#49 帳單速查 結帳前確認明細 連續打單結帳 掛單 結帳 明細" at bounding box center [288, 31] width 453 height 22
drag, startPoint x: 42, startPoint y: 62, endPoint x: 35, endPoint y: 62, distance: 7.1
click at [43, 62] on link "帳單列表" at bounding box center [30, 62] width 57 height 14
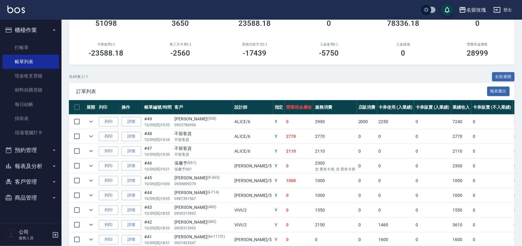
scroll to position [77, 0]
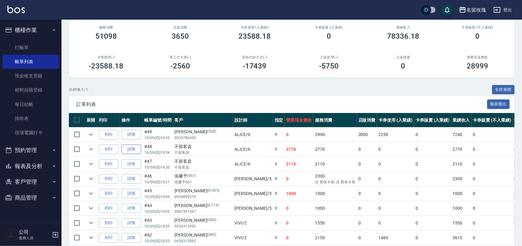
click at [133, 148] on link "詳情" at bounding box center [131, 150] width 20 height 10
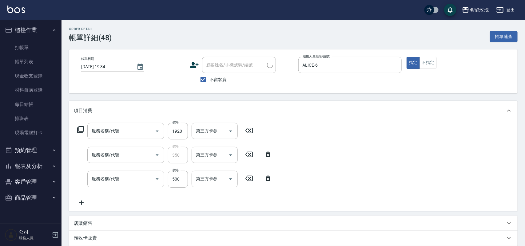
type input "2025/10/09 19:34"
checkbox input "true"
type input "ALICE-6"
type input "結構式護髮-中(650)"
type input "洗髮精油(206)"
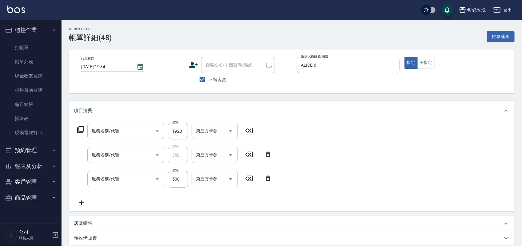
type input "剪髮(305)"
click at [133, 133] on input "結構式護髮-中(650)" at bounding box center [117, 131] width 54 height 11
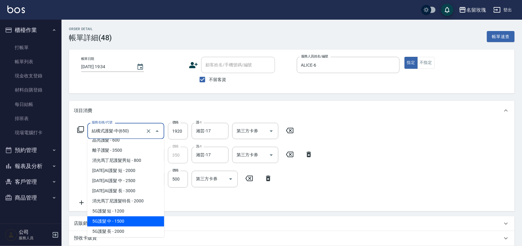
scroll to position [815, 0]
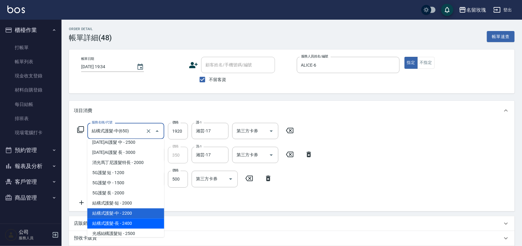
click at [128, 219] on span "結構式護髮-長 - 2400" at bounding box center [125, 224] width 77 height 10
type input "結構式護髮-長(651)"
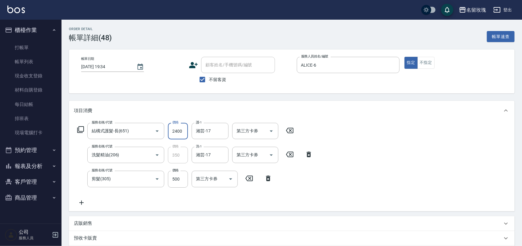
click at [174, 126] on input "2400" at bounding box center [178, 131] width 20 height 17
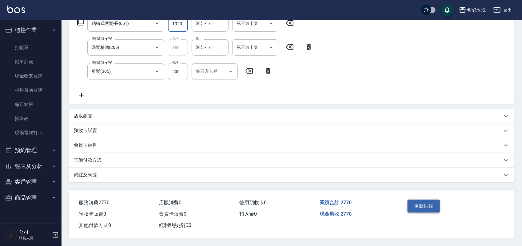
type input "1920"
click at [419, 205] on button "重新結帳" at bounding box center [424, 206] width 33 height 13
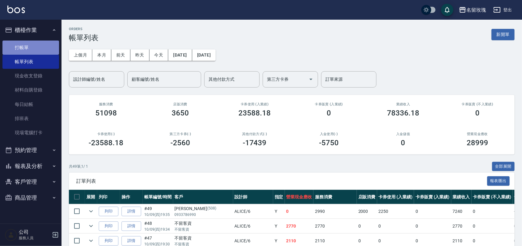
click at [25, 52] on link "打帳單" at bounding box center [30, 48] width 57 height 14
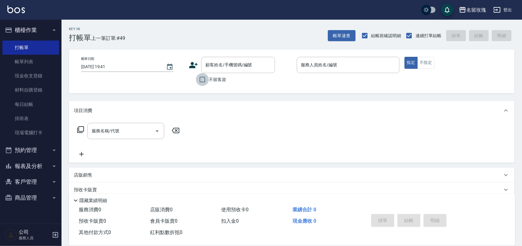
click at [206, 78] on input "不留客資" at bounding box center [202, 79] width 13 height 13
checkbox input "true"
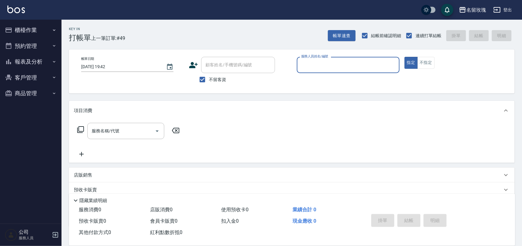
click at [31, 37] on button "櫃檯作業" at bounding box center [30, 30] width 57 height 16
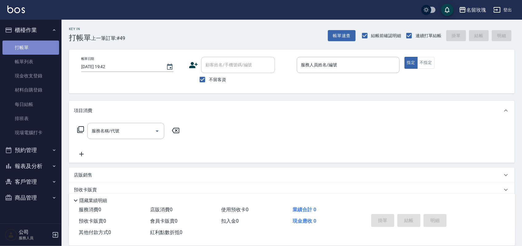
click at [28, 48] on link "打帳單" at bounding box center [30, 48] width 57 height 14
click at [190, 16] on div "名留玫瑰 登出" at bounding box center [261, 10] width 522 height 20
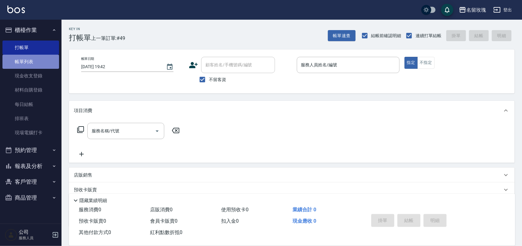
click at [18, 59] on link "帳單列表" at bounding box center [30, 62] width 57 height 14
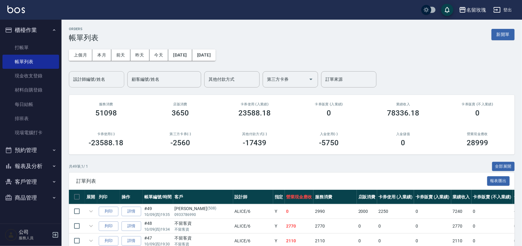
click at [106, 82] on input "設計師編號/姓名" at bounding box center [97, 79] width 50 height 11
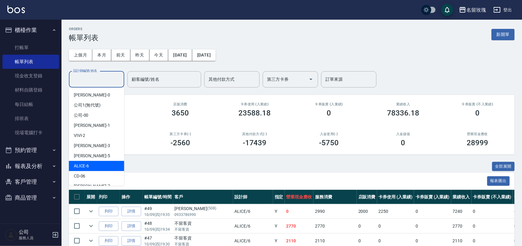
click at [91, 165] on div "ALICE -6" at bounding box center [96, 166] width 55 height 10
type input "ALICE-6"
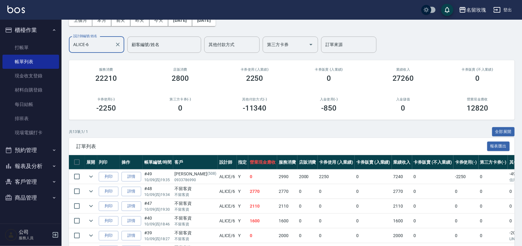
scroll to position [77, 0]
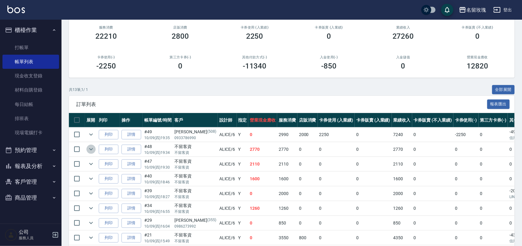
click at [90, 149] on icon "expand row" at bounding box center [91, 150] width 4 height 2
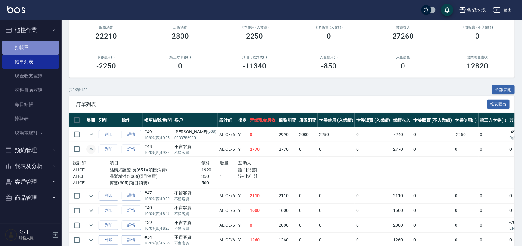
click at [36, 45] on link "打帳單" at bounding box center [30, 48] width 57 height 14
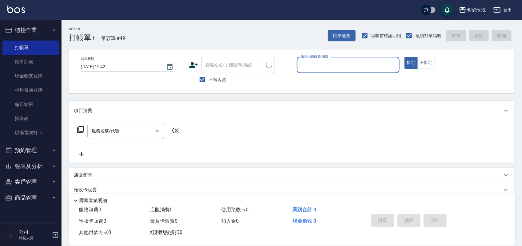
click at [218, 34] on div "Key In 打帳單 上一筆訂單:#49 帳單速查 結帳前確認明細 連續打單結帳 掛單 結帳 明細" at bounding box center [288, 31] width 453 height 22
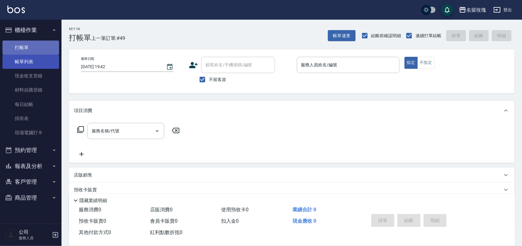
drag, startPoint x: 51, startPoint y: 53, endPoint x: 48, endPoint y: 55, distance: 3.7
click at [50, 54] on link "打帳單" at bounding box center [30, 48] width 57 height 14
click at [38, 64] on link "帳單列表" at bounding box center [30, 62] width 57 height 14
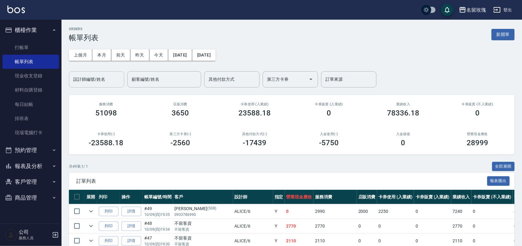
drag, startPoint x: 89, startPoint y: 78, endPoint x: 83, endPoint y: 74, distance: 6.6
click at [88, 78] on input "設計師編號/姓名" at bounding box center [97, 79] width 50 height 11
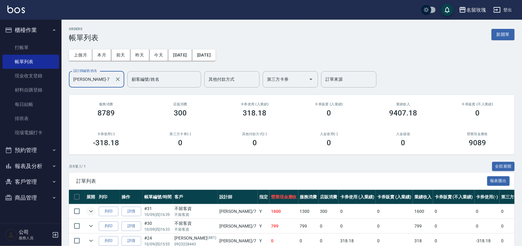
type input "[PERSON_NAME]-7"
click at [93, 211] on icon "expand row" at bounding box center [91, 212] width 4 height 2
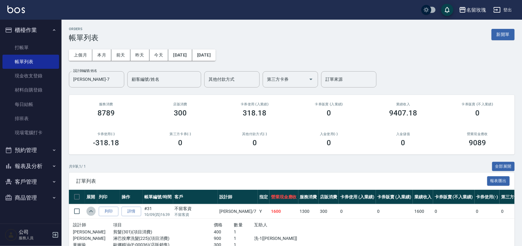
click at [93, 211] on icon "expand row" at bounding box center [90, 211] width 7 height 7
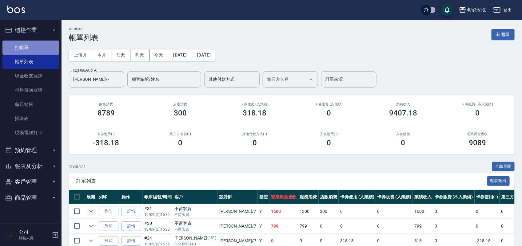
click at [18, 46] on link "打帳單" at bounding box center [30, 48] width 57 height 14
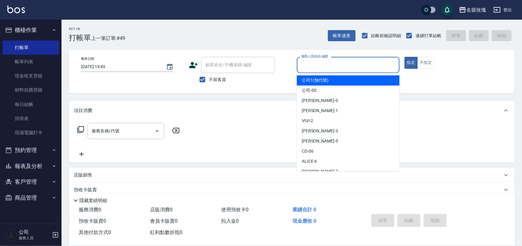
click at [354, 64] on input "服務人員姓名/編號" at bounding box center [348, 65] width 97 height 11
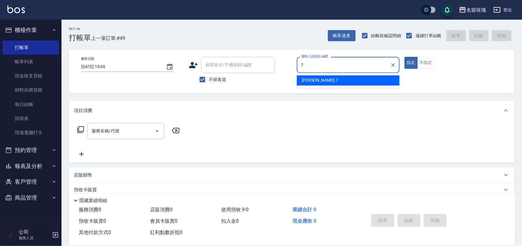
type input "[PERSON_NAME]-7"
type button "true"
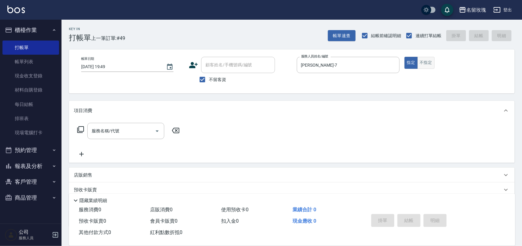
click at [432, 57] on button "不指定" at bounding box center [425, 63] width 17 height 12
click at [394, 64] on icon "Clear" at bounding box center [393, 65] width 6 height 6
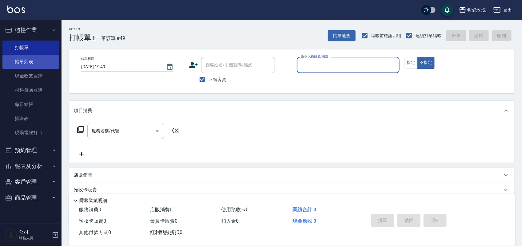
click at [11, 58] on link "帳單列表" at bounding box center [30, 62] width 57 height 14
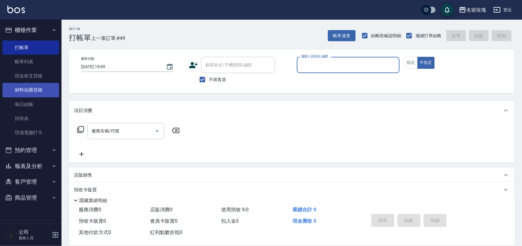
click at [11, 58] on link "帳單列表" at bounding box center [30, 62] width 57 height 14
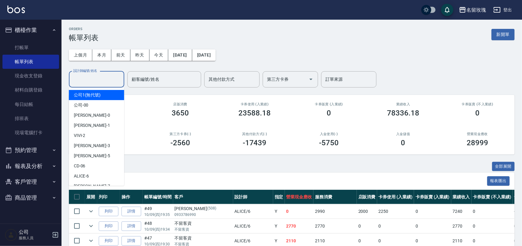
click at [101, 80] on input "設計師編號/姓名" at bounding box center [97, 79] width 50 height 11
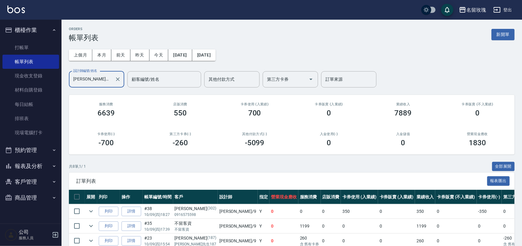
scroll to position [38, 0]
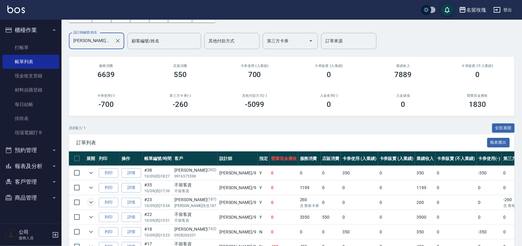
type input "[PERSON_NAME]老師-9"
click at [90, 205] on icon "expand row" at bounding box center [90, 202] width 7 height 7
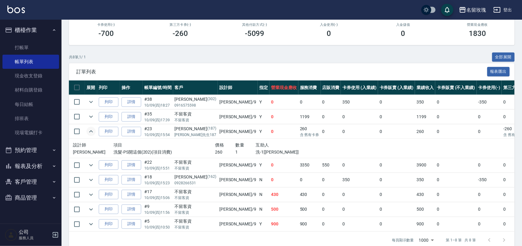
scroll to position [126, 0]
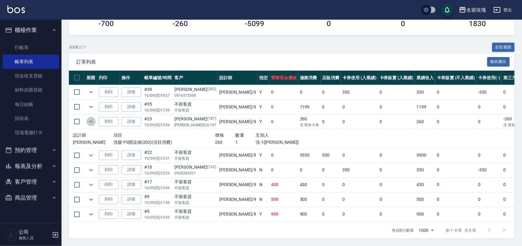
click at [91, 118] on icon "expand row" at bounding box center [90, 121] width 7 height 7
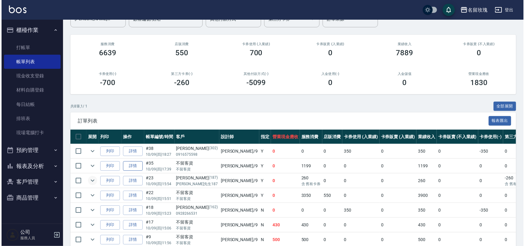
scroll to position [0, 0]
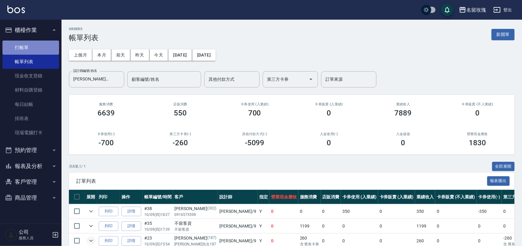
click at [28, 49] on link "打帳單" at bounding box center [30, 48] width 57 height 14
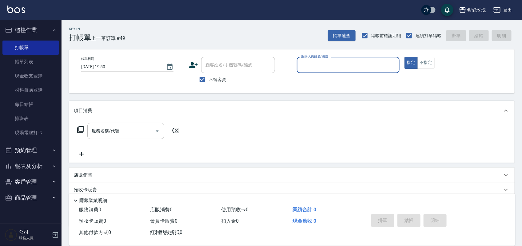
click at [33, 164] on button "報表及分析" at bounding box center [30, 166] width 57 height 16
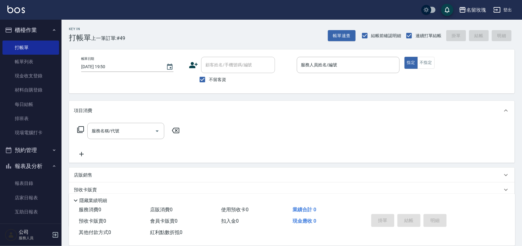
click at [28, 166] on button "報表及分析" at bounding box center [30, 166] width 57 height 16
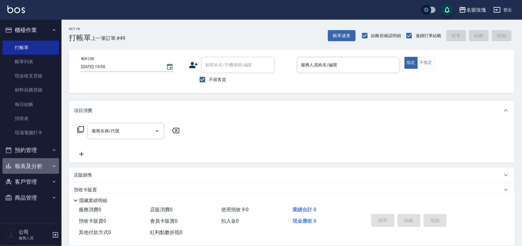
click at [28, 166] on button "報表及分析" at bounding box center [30, 166] width 57 height 16
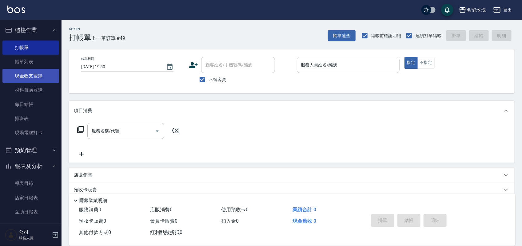
click at [34, 76] on link "現金收支登錄" at bounding box center [30, 76] width 57 height 14
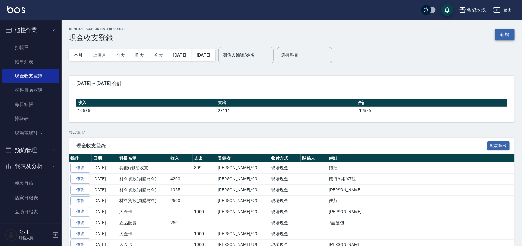
click at [505, 37] on button "新增" at bounding box center [505, 34] width 20 height 11
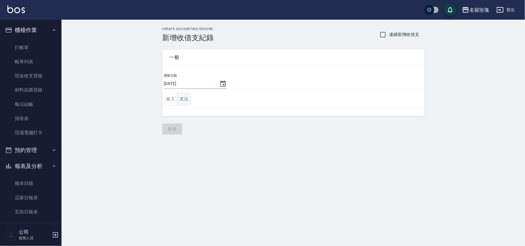
click at [187, 96] on button "支出" at bounding box center [184, 99] width 14 height 13
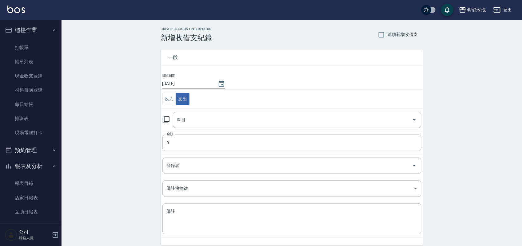
click at [168, 120] on icon at bounding box center [165, 119] width 7 height 7
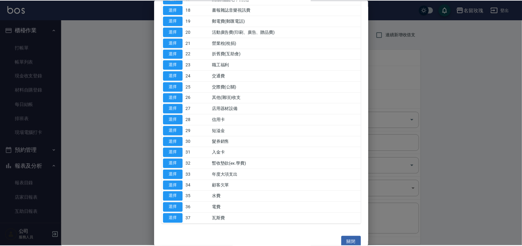
scroll to position [231, 0]
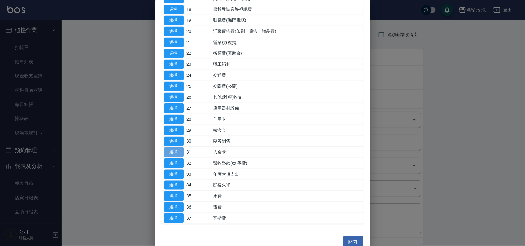
click at [177, 156] on button "選擇" at bounding box center [174, 153] width 20 height 10
type input "31 入金卡"
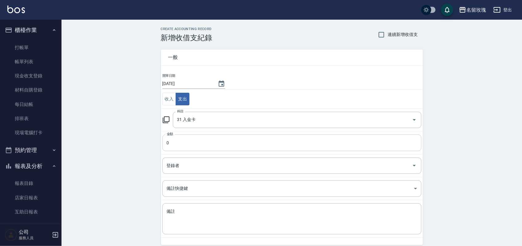
click at [181, 144] on input "0" at bounding box center [291, 143] width 259 height 17
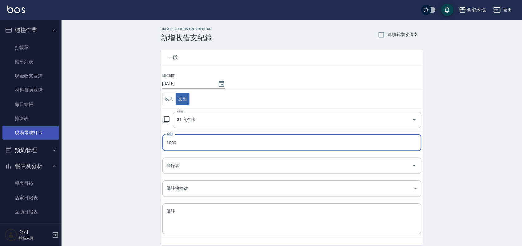
type input "1000"
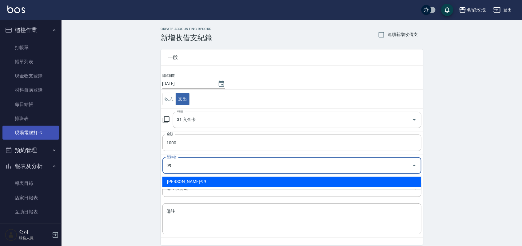
type input "[PERSON_NAME]-99"
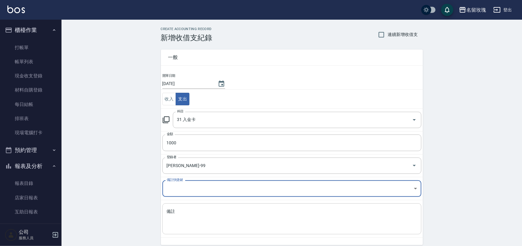
click at [214, 221] on textarea "備註" at bounding box center [292, 219] width 250 height 21
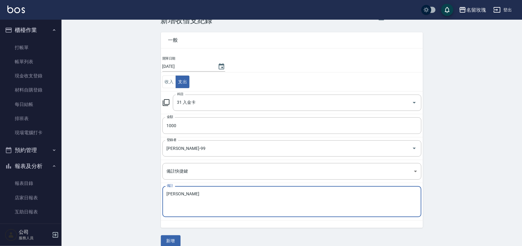
scroll to position [26, 0]
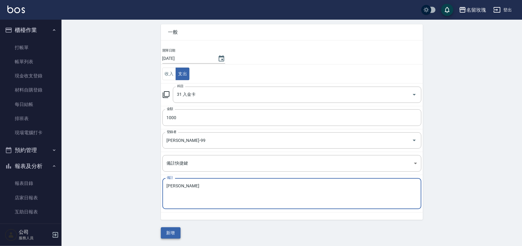
type textarea "[PERSON_NAME]"
click at [173, 236] on button "新增" at bounding box center [171, 233] width 20 height 11
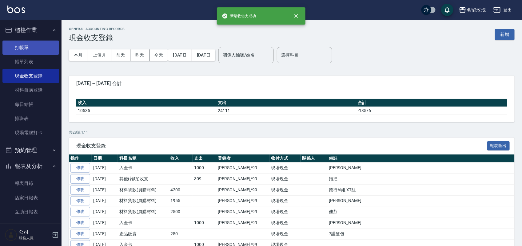
click at [32, 49] on link "打帳單" at bounding box center [30, 48] width 57 height 14
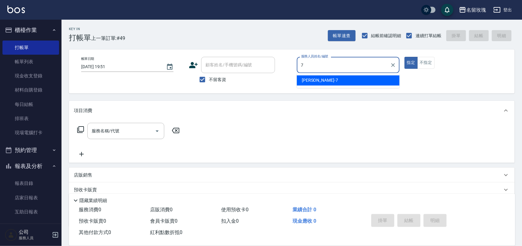
type input "[PERSON_NAME]-7"
type button "true"
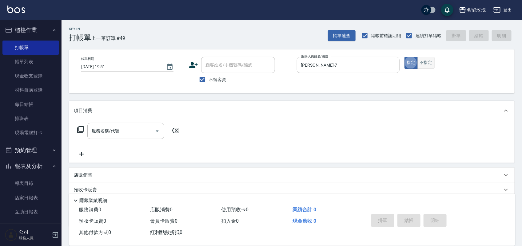
click at [430, 60] on button "不指定" at bounding box center [425, 63] width 17 height 12
click at [82, 132] on icon at bounding box center [80, 129] width 7 height 7
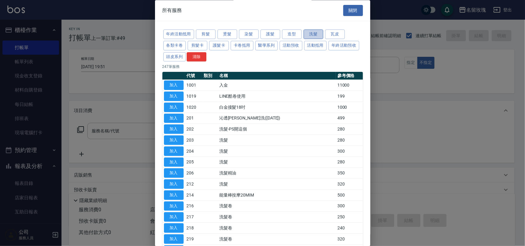
click at [316, 34] on button "洗髮" at bounding box center [314, 35] width 20 height 10
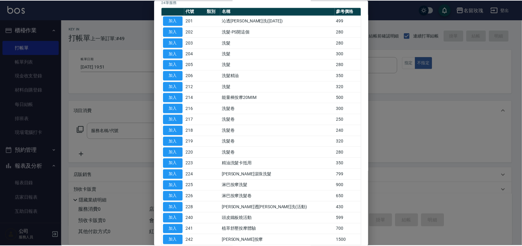
scroll to position [133, 0]
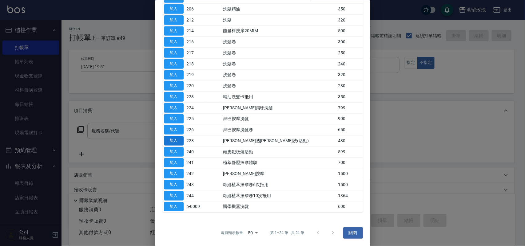
click at [177, 142] on button "加入" at bounding box center [174, 141] width 20 height 10
type input "[PERSON_NAME]透[PERSON_NAME]洗(活動)(228)"
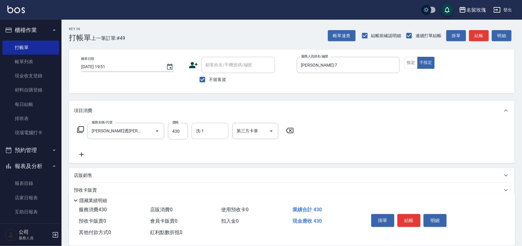
click at [217, 136] on input "洗-1" at bounding box center [209, 131] width 31 height 11
type input "[PERSON_NAME]-7"
click at [82, 153] on icon at bounding box center [81, 154] width 15 height 7
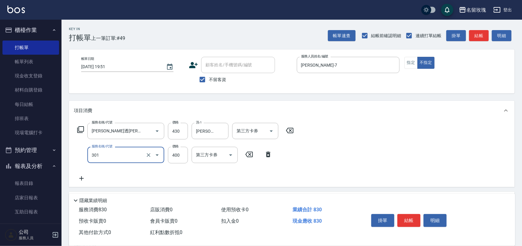
type input "剪髮(301)"
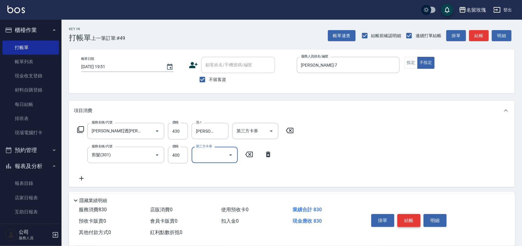
click at [416, 217] on button "結帳" at bounding box center [408, 220] width 23 height 13
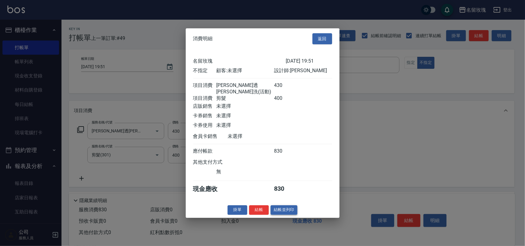
click at [281, 213] on button "結帳並列印" at bounding box center [284, 210] width 27 height 10
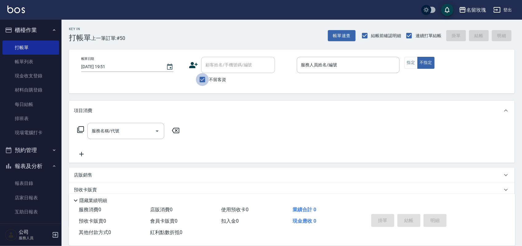
click at [205, 78] on input "不留客資" at bounding box center [202, 79] width 13 height 13
checkbox input "false"
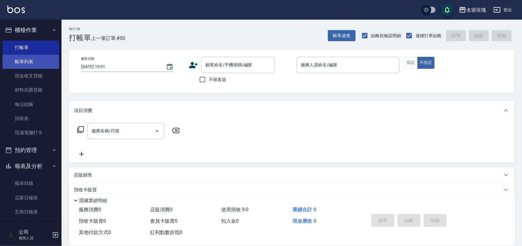
click at [43, 64] on link "帳單列表" at bounding box center [30, 62] width 57 height 14
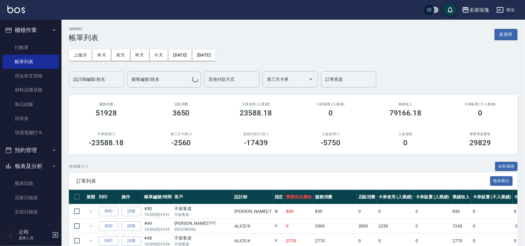
click at [88, 80] on div "設計師編號/姓名 設計師編號/姓名" at bounding box center [96, 79] width 55 height 16
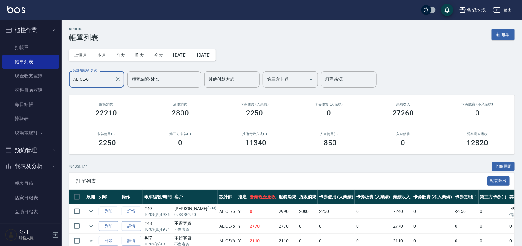
scroll to position [115, 0]
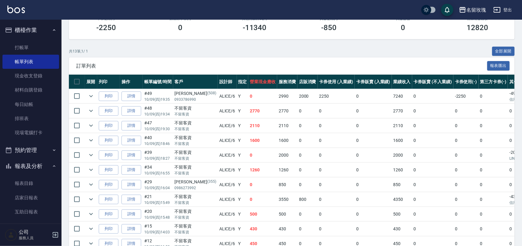
type input "ALICE-6"
drag, startPoint x: 96, startPoint y: 109, endPoint x: 88, endPoint y: 113, distance: 8.4
click at [96, 109] on td at bounding box center [91, 111] width 12 height 14
click at [88, 113] on icon "expand row" at bounding box center [90, 110] width 7 height 7
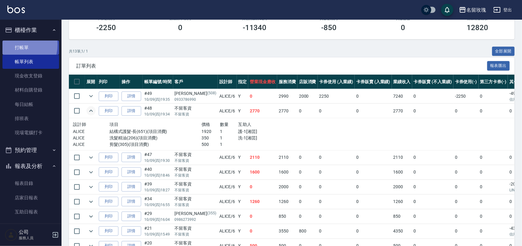
click at [13, 45] on link "打帳單" at bounding box center [30, 48] width 57 height 14
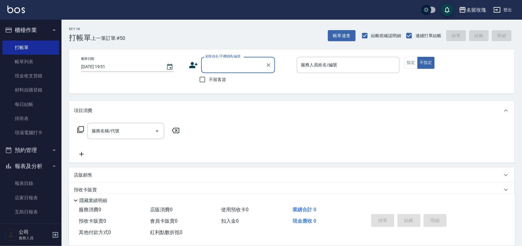
click at [233, 61] on input "顧客姓名/手機號碼/編號" at bounding box center [233, 65] width 59 height 11
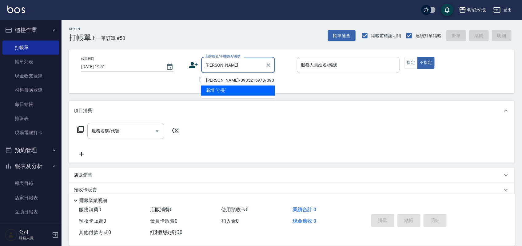
click at [234, 81] on li "[PERSON_NAME]/0935216978/390" at bounding box center [238, 81] width 74 height 10
type input "[PERSON_NAME]/0935216978/390"
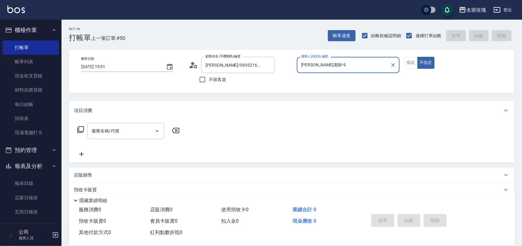
type input "[PERSON_NAME]老師-9"
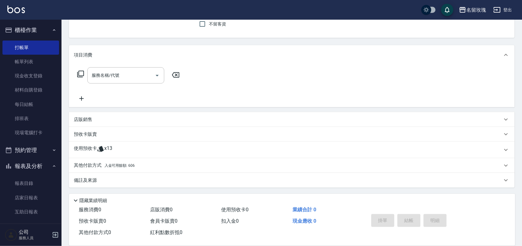
click at [114, 158] on div "其他付款方式 入金可用餘額: 606 其他付款方式 其他付款方式 入金剩餘： 606元 0 ​ 整筆扣入金 606元 異動入金" at bounding box center [292, 165] width 446 height 15
click at [126, 164] on p "其他付款方式 入金可用餘額: 606" at bounding box center [104, 165] width 61 height 7
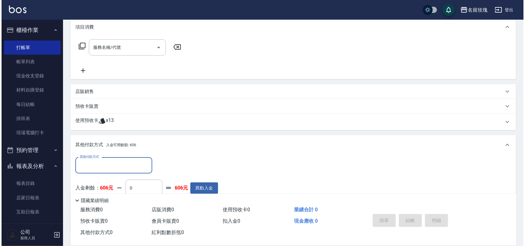
scroll to position [128, 0]
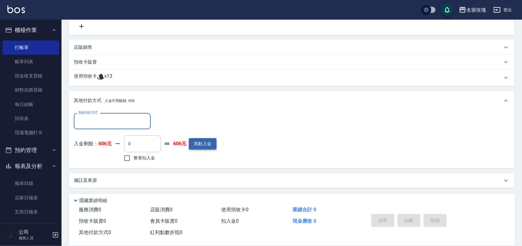
click at [207, 147] on button "異動入金" at bounding box center [203, 143] width 28 height 11
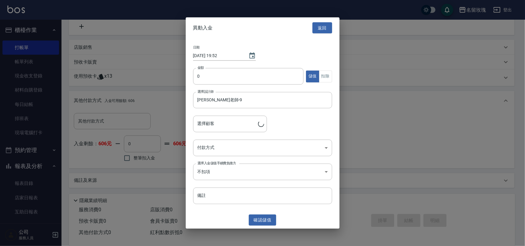
type input "[PERSON_NAME]/0935216978/390"
type input "11000"
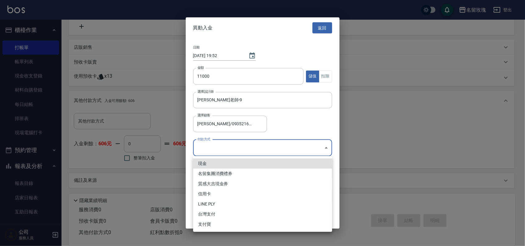
click at [216, 151] on body "名留玫瑰 登出 櫃檯作業 打帳單 帳單列表 現金收支登錄 材料自購登錄 每日結帳 排班表 現場電腦打卡 預約管理 預約管理 單日預約紀錄 單週預約紀錄 報表及…" at bounding box center [262, 59] width 525 height 375
click at [209, 165] on li "現金" at bounding box center [262, 164] width 139 height 10
type input "現金"
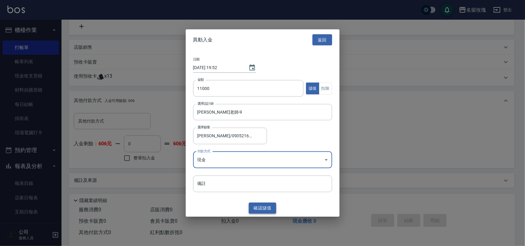
click at [270, 205] on button "確認 儲值" at bounding box center [263, 208] width 28 height 11
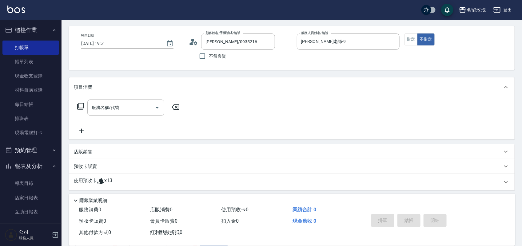
scroll to position [13, 0]
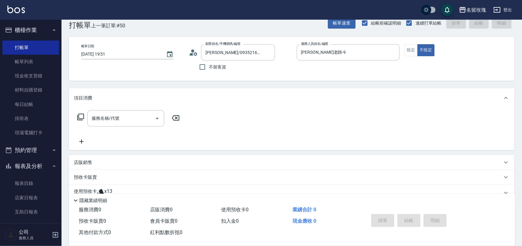
click at [78, 122] on div "服務名稱/代號 服務名稱/代號" at bounding box center [128, 118] width 109 height 16
click at [79, 114] on icon at bounding box center [80, 117] width 7 height 7
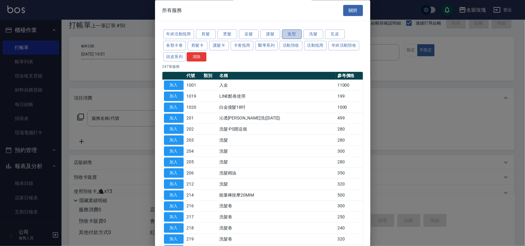
click at [292, 33] on button "造型" at bounding box center [292, 35] width 20 height 10
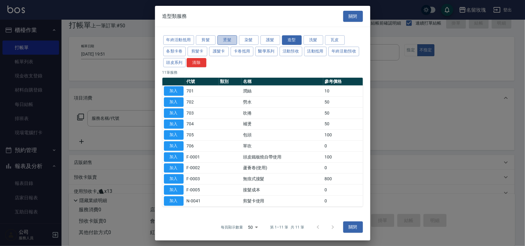
click at [230, 42] on button "燙髮" at bounding box center [227, 40] width 20 height 10
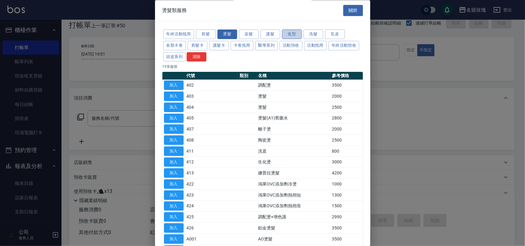
click at [289, 36] on button "造型" at bounding box center [292, 35] width 20 height 10
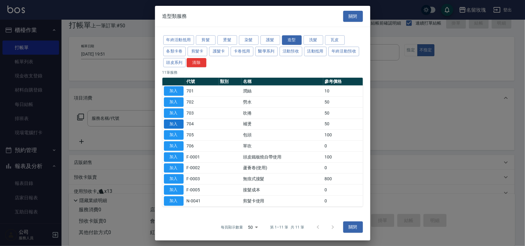
click at [174, 125] on button "加入" at bounding box center [174, 124] width 20 height 10
type input "補燙(704)"
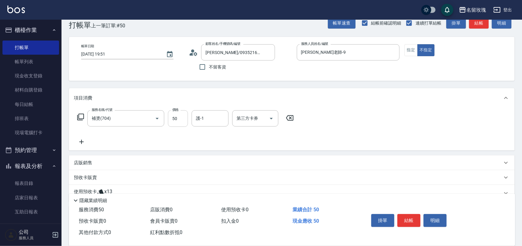
click at [174, 122] on input "50" at bounding box center [178, 118] width 20 height 17
type input "500"
type input "少少-21"
click at [216, 122] on input "少少-21" at bounding box center [205, 118] width 22 height 11
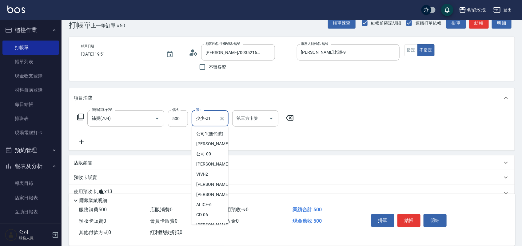
scroll to position [93, 0]
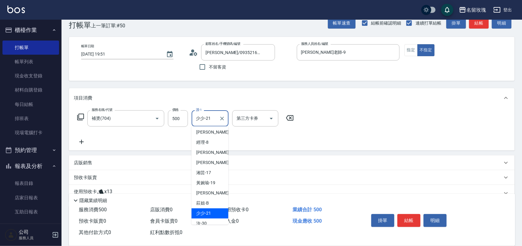
click at [218, 116] on button "Clear" at bounding box center [222, 118] width 9 height 9
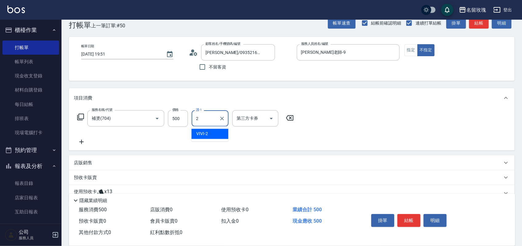
scroll to position [0, 0]
type input "[PERSON_NAME]-20"
click at [82, 116] on icon at bounding box center [80, 116] width 7 height 7
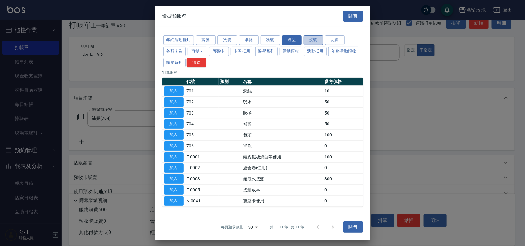
click at [316, 40] on button "洗髮" at bounding box center [314, 40] width 20 height 10
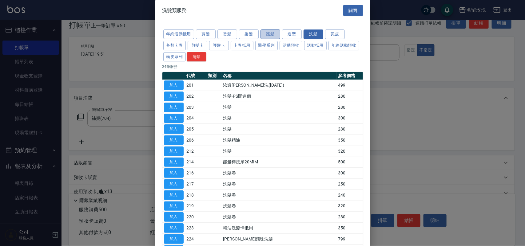
click at [262, 33] on button "護髮" at bounding box center [270, 35] width 20 height 10
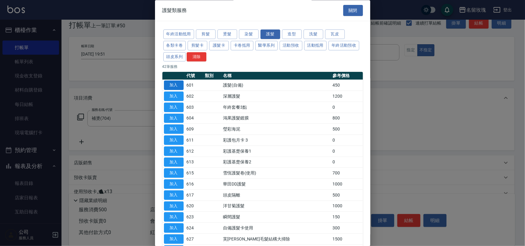
click at [174, 85] on button "加入" at bounding box center [174, 86] width 20 height 10
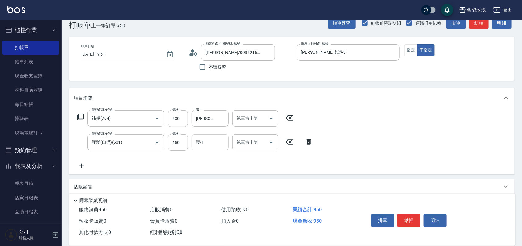
click at [221, 145] on input "護-1" at bounding box center [209, 142] width 31 height 11
type input "[PERSON_NAME]-20"
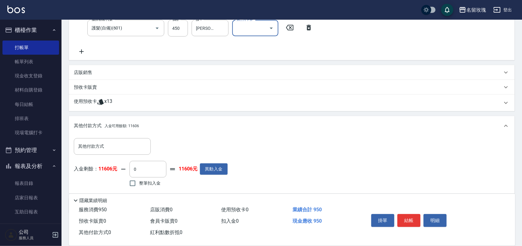
scroll to position [128, 0]
click at [92, 104] on p "使用預收卡" at bounding box center [85, 101] width 23 height 9
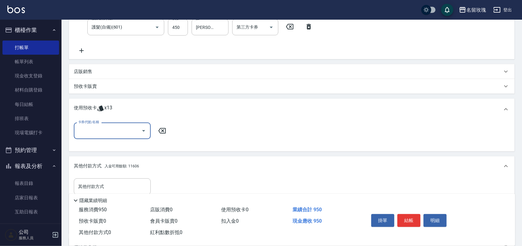
scroll to position [0, 0]
click at [135, 134] on input "卡券代號/名稱" at bounding box center [108, 130] width 62 height 11
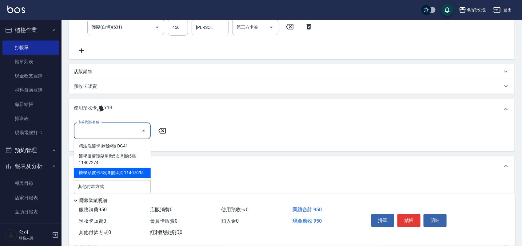
click at [124, 174] on div "醫學頭皮卡5次 剩餘4張 11407095" at bounding box center [112, 173] width 77 height 10
type input "醫學頭皮卡5次 11407095"
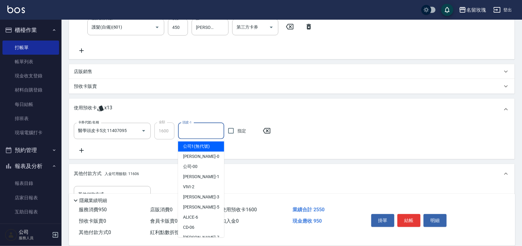
click at [210, 131] on input "頭皮-1" at bounding box center [201, 131] width 41 height 11
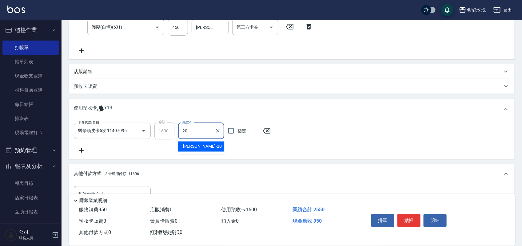
type input "[PERSON_NAME]-20"
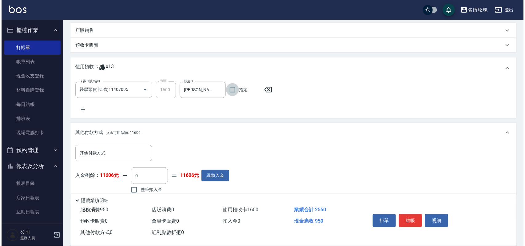
scroll to position [201, 0]
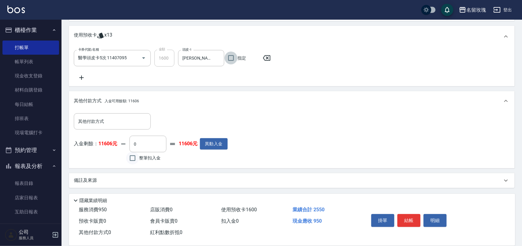
click at [134, 159] on input "整筆扣入金" at bounding box center [132, 158] width 13 height 13
checkbox input "true"
type input "950"
click at [414, 212] on div "掛單 結帳 明細" at bounding box center [409, 221] width 80 height 19
click at [415, 219] on button "結帳" at bounding box center [408, 220] width 23 height 13
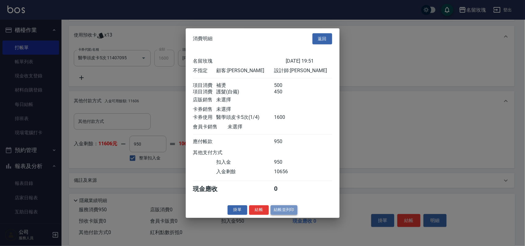
click at [287, 215] on button "結帳並列印" at bounding box center [284, 210] width 27 height 10
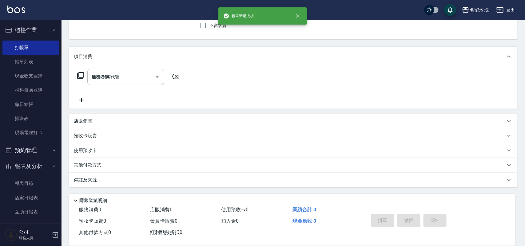
type input "[DATE] 19:55"
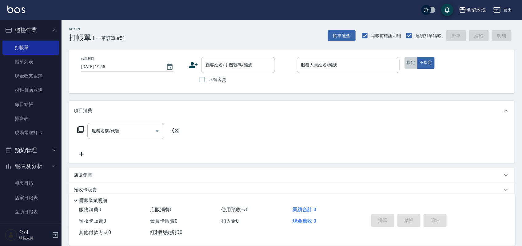
drag, startPoint x: 415, startPoint y: 59, endPoint x: 417, endPoint y: 74, distance: 15.5
click at [415, 60] on button "指定" at bounding box center [410, 63] width 13 height 12
click at [223, 79] on span "不留客資" at bounding box center [217, 80] width 17 height 6
click at [209, 79] on input "不留客資" at bounding box center [202, 79] width 13 height 13
checkbox input "true"
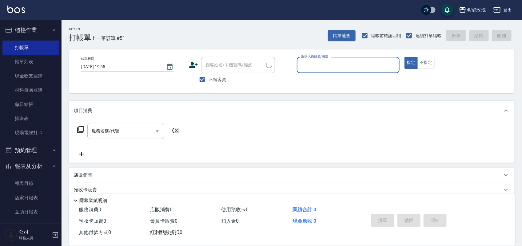
click at [323, 68] on input "服務人員姓名/編號" at bounding box center [348, 65] width 97 height 11
type input "[PERSON_NAME]老師-9"
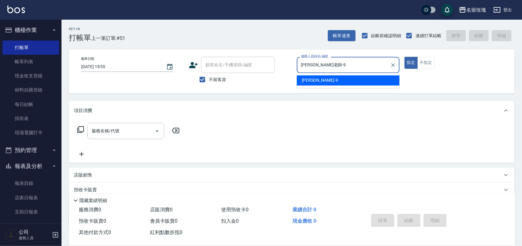
type button "true"
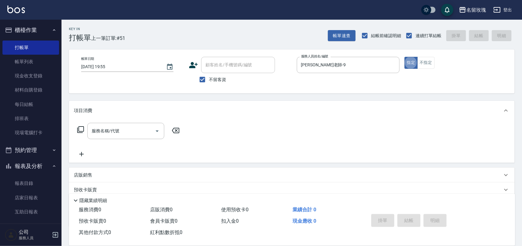
click at [83, 128] on icon at bounding box center [80, 129] width 7 height 7
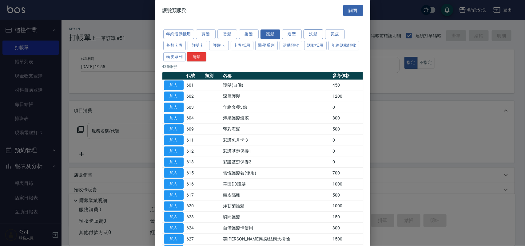
click at [318, 35] on button "洗髮" at bounding box center [314, 35] width 20 height 10
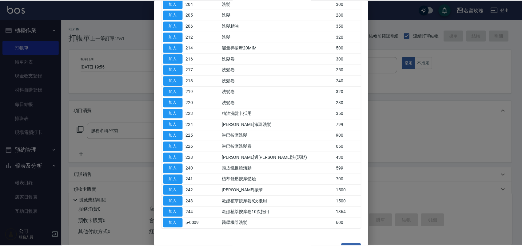
scroll to position [133, 0]
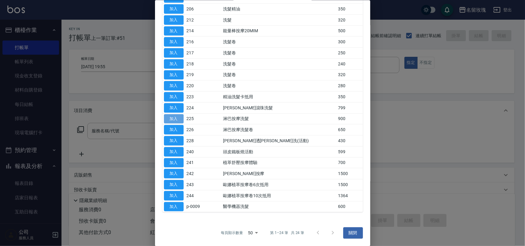
click at [177, 119] on button "加入" at bounding box center [174, 119] width 20 height 10
type input "淋巴按摩洗髮(225)"
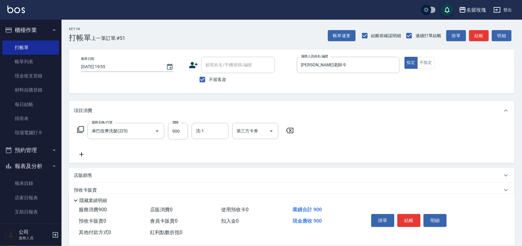
click at [212, 74] on label "不留客資" at bounding box center [211, 79] width 30 height 13
click at [209, 74] on input "不留客資" at bounding box center [202, 79] width 13 height 13
checkbox input "false"
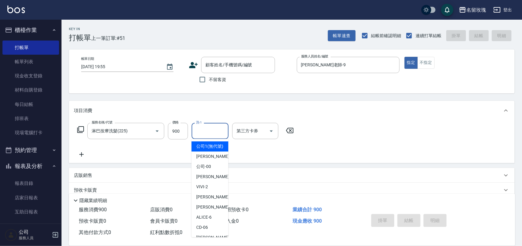
drag, startPoint x: 198, startPoint y: 126, endPoint x: 212, endPoint y: 128, distance: 14.5
click at [212, 128] on input "洗-1" at bounding box center [209, 131] width 31 height 11
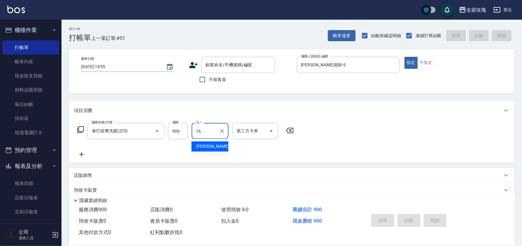
type input "[PERSON_NAME]-16"
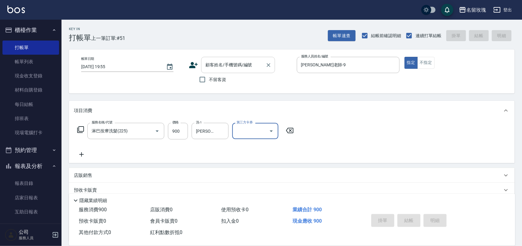
click at [243, 65] on input "顧客姓名/手機號碼/編號" at bounding box center [233, 65] width 59 height 11
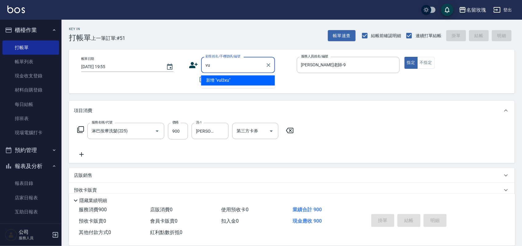
type input "v"
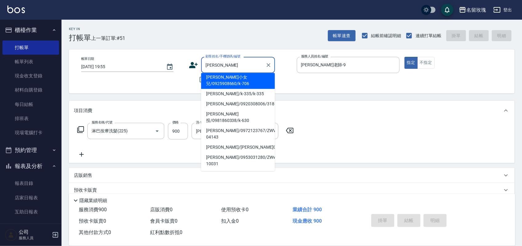
scroll to position [54, 0]
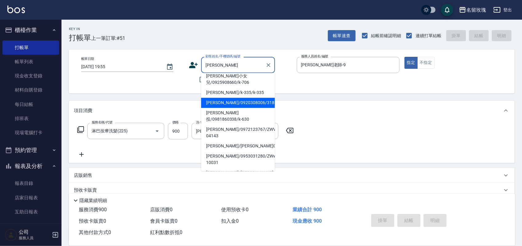
click at [236, 98] on li "[PERSON_NAME]/0920308006/318" at bounding box center [238, 103] width 74 height 10
type input "[PERSON_NAME]/0920308006/318"
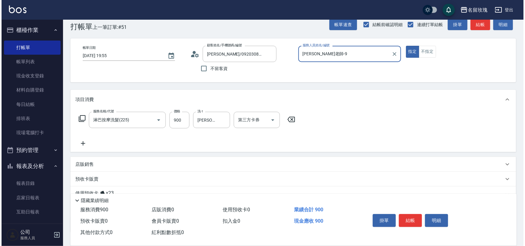
scroll to position [0, 0]
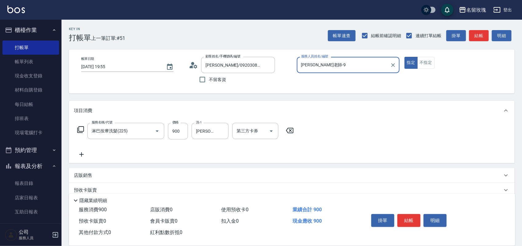
click at [81, 130] on icon at bounding box center [80, 129] width 7 height 7
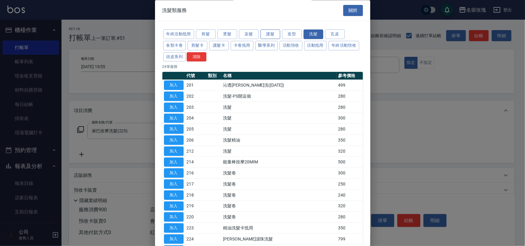
click at [268, 30] on button "護髮" at bounding box center [270, 35] width 20 height 10
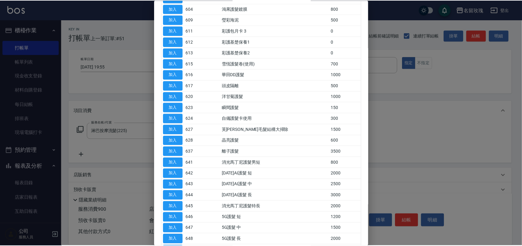
scroll to position [231, 0]
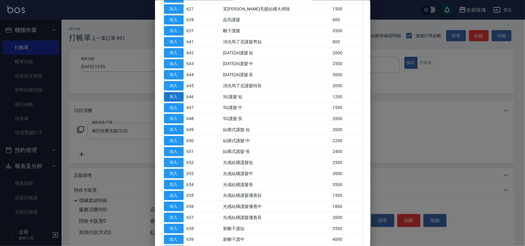
click at [173, 100] on button "加入" at bounding box center [174, 97] width 20 height 10
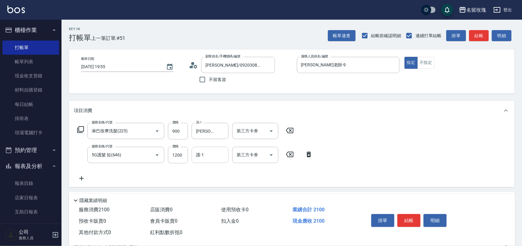
click at [208, 156] on input "護-1" at bounding box center [209, 155] width 31 height 11
type input "960"
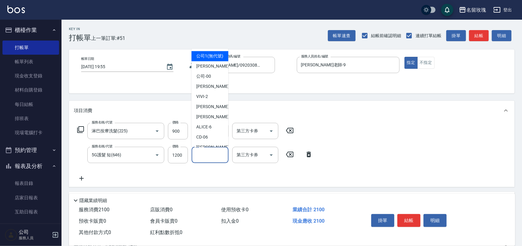
click at [207, 156] on input "護-1" at bounding box center [209, 155] width 31 height 11
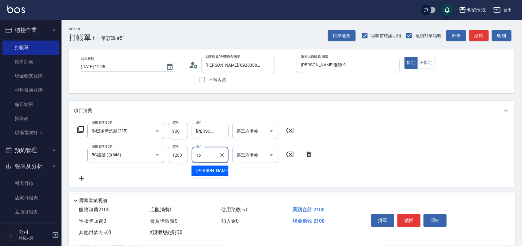
type input "[PERSON_NAME]-16"
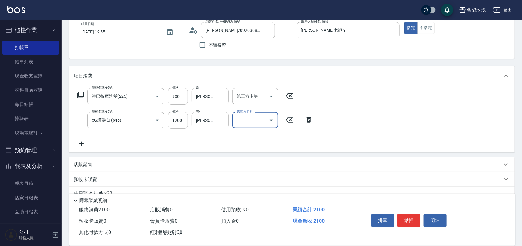
scroll to position [80, 0]
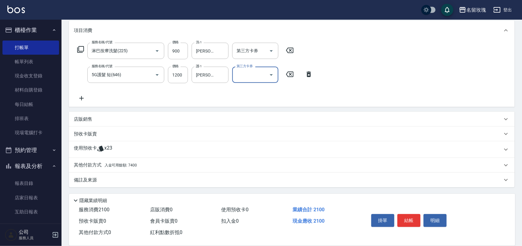
click at [86, 117] on p "店販銷售" at bounding box center [83, 119] width 18 height 6
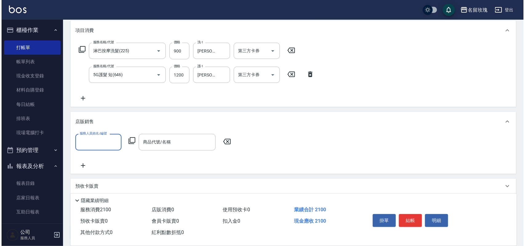
scroll to position [0, 0]
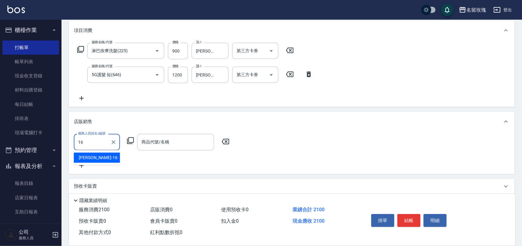
type input "[PERSON_NAME]-16"
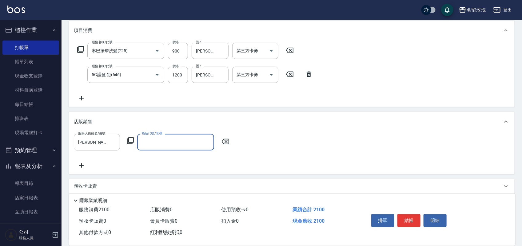
click at [132, 140] on icon at bounding box center [130, 140] width 7 height 7
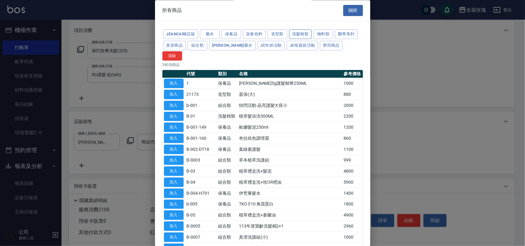
click at [298, 37] on button "洗髮精類" at bounding box center [300, 35] width 23 height 10
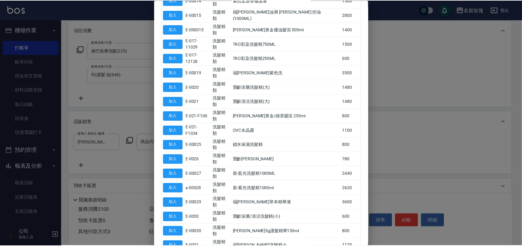
scroll to position [231, 0]
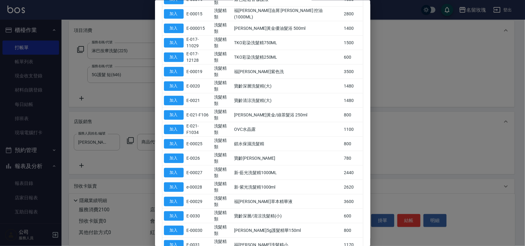
type input "[PERSON_NAME]精油"
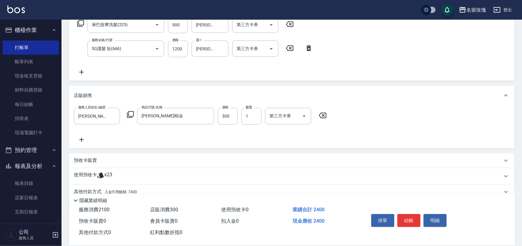
scroll to position [133, 0]
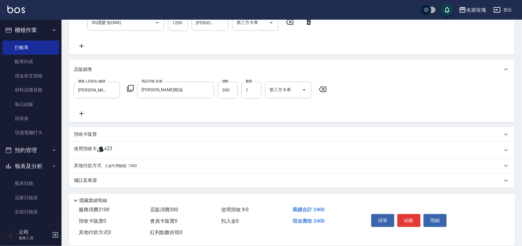
click at [105, 164] on span "入金可用餘額: 7400" at bounding box center [121, 166] width 32 height 4
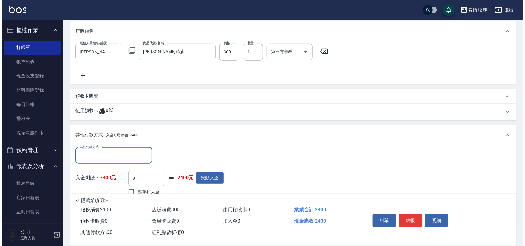
scroll to position [205, 0]
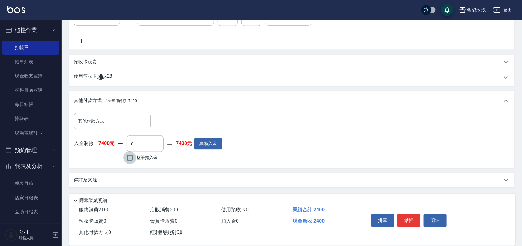
drag, startPoint x: 134, startPoint y: 157, endPoint x: 139, endPoint y: 158, distance: 4.6
click at [135, 158] on input "整筆扣入金" at bounding box center [129, 158] width 13 height 13
checkbox input "true"
type input "2400"
click at [414, 219] on button "結帳" at bounding box center [408, 220] width 23 height 13
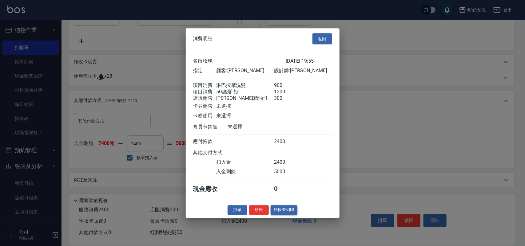
click at [280, 215] on button "結帳並列印" at bounding box center [284, 210] width 27 height 10
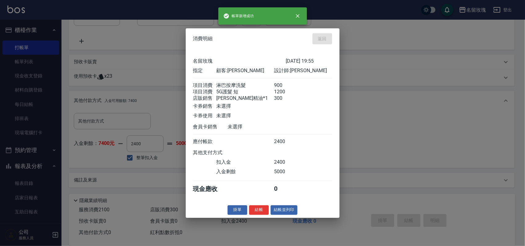
type input "[DATE] 19:59"
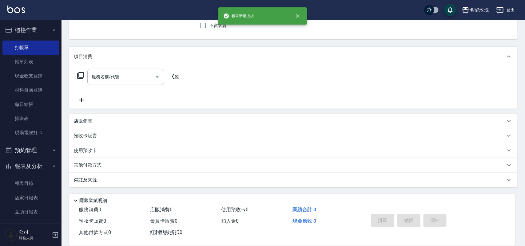
scroll to position [0, 0]
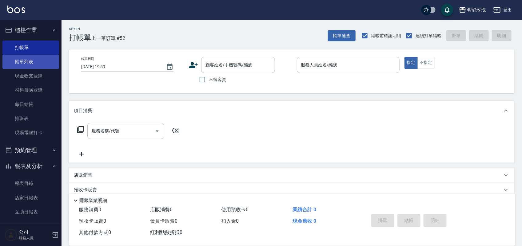
click at [19, 65] on link "帳單列表" at bounding box center [30, 62] width 57 height 14
click at [16, 56] on link "帳單列表" at bounding box center [30, 62] width 57 height 14
click at [18, 57] on link "帳單列表" at bounding box center [30, 62] width 57 height 14
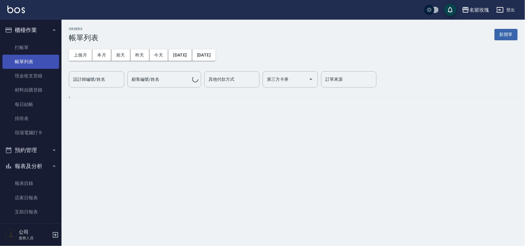
click at [12, 59] on link "帳單列表" at bounding box center [30, 62] width 57 height 14
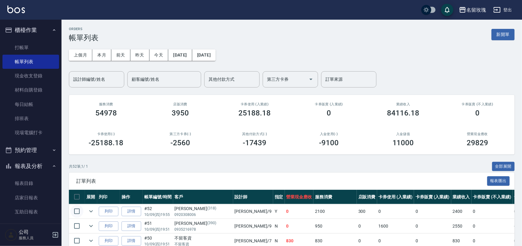
click at [73, 211] on input "checkbox" at bounding box center [76, 211] width 13 height 13
checkbox input "true"
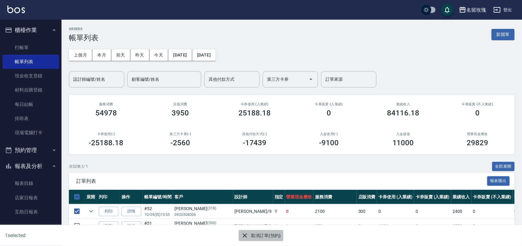
click at [263, 234] on button "取消訂單(預約)" at bounding box center [261, 235] width 45 height 11
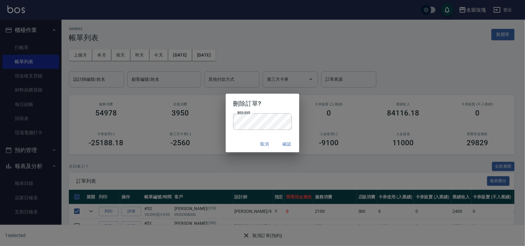
click at [229, 139] on div "取消 確認" at bounding box center [262, 144] width 73 height 16
click at [291, 141] on button "確認" at bounding box center [287, 144] width 20 height 11
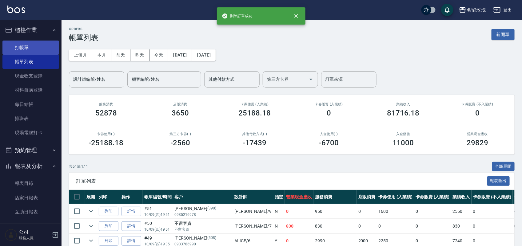
click at [23, 47] on link "打帳單" at bounding box center [30, 48] width 57 height 14
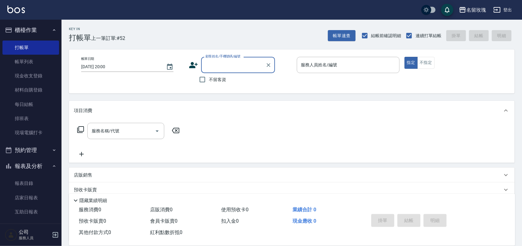
click at [224, 58] on label "顧客姓名/手機號碼/編號" at bounding box center [222, 56] width 35 height 5
click at [224, 60] on input "顧客姓名/手機號碼/編號" at bounding box center [233, 65] width 59 height 11
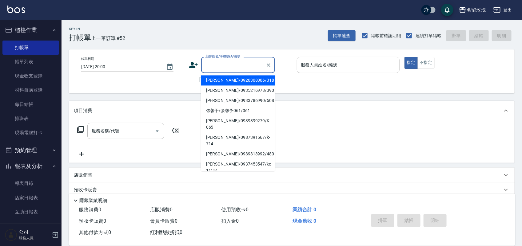
click at [237, 65] on input "顧客姓名/手機號碼/編號" at bounding box center [233, 65] width 59 height 11
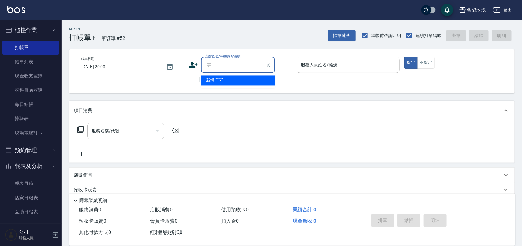
type input "["
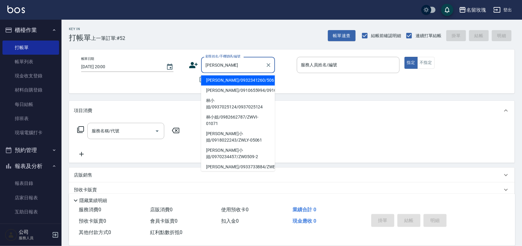
click at [244, 74] on ul "[PERSON_NAME]/0932341260/506 [PERSON_NAME]/0910655994/0910655994 林小姐/0937025124…" at bounding box center [238, 122] width 74 height 98
click at [241, 82] on li "[PERSON_NAME]/0932341260/506" at bounding box center [238, 81] width 74 height 10
type input "[PERSON_NAME]/0932341260/506"
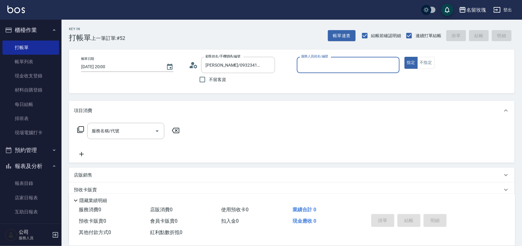
type input "[PERSON_NAME]老師-9"
click at [79, 126] on icon at bounding box center [80, 129] width 7 height 7
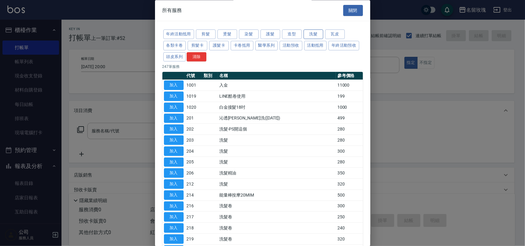
drag, startPoint x: 313, startPoint y: 36, endPoint x: 319, endPoint y: 32, distance: 7.3
click at [315, 34] on button "洗髮" at bounding box center [314, 35] width 20 height 10
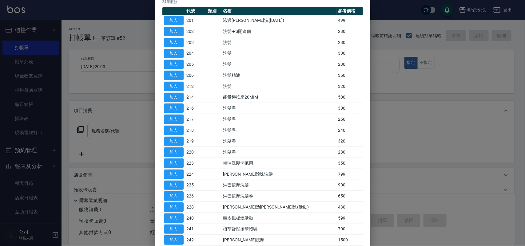
scroll to position [95, 0]
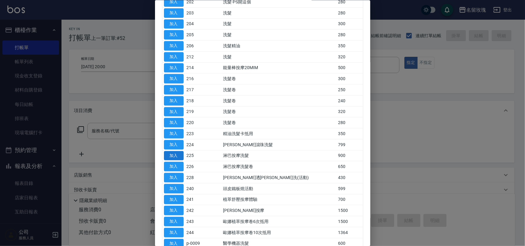
click at [179, 158] on button "加入" at bounding box center [174, 156] width 20 height 10
type input "淋巴按摩洗髮(225)"
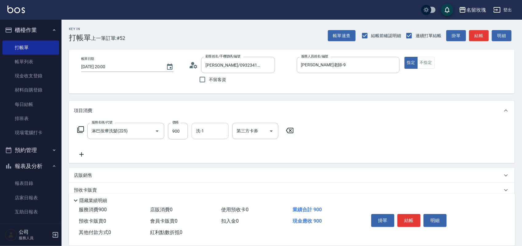
drag, startPoint x: 207, startPoint y: 135, endPoint x: 197, endPoint y: 126, distance: 12.8
click at [204, 131] on input "洗-1" at bounding box center [209, 131] width 31 height 11
type input "[PERSON_NAME]-16"
click at [81, 131] on icon at bounding box center [80, 129] width 7 height 7
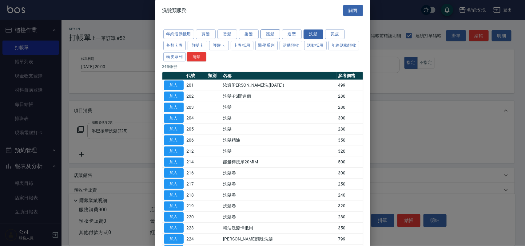
click at [274, 37] on button "護髮" at bounding box center [270, 35] width 20 height 10
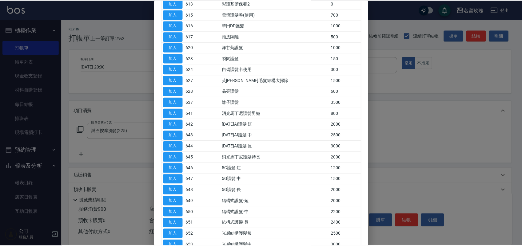
scroll to position [231, 0]
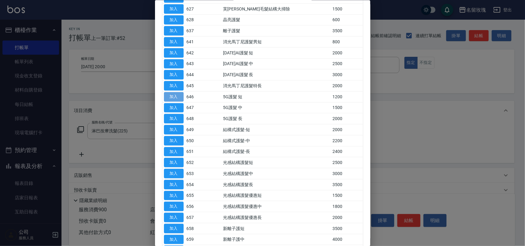
click at [173, 99] on button "加入" at bounding box center [174, 97] width 20 height 10
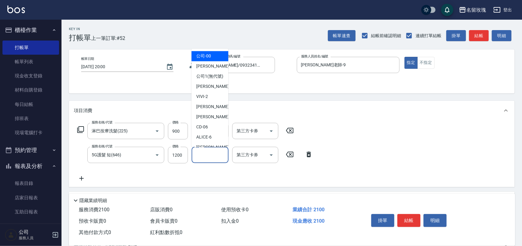
click at [216, 152] on input "護-1" at bounding box center [209, 155] width 31 height 11
click at [179, 153] on input "1200" at bounding box center [178, 155] width 20 height 17
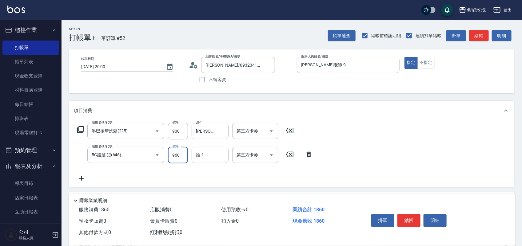
type input "960"
type input "[PERSON_NAME]-16"
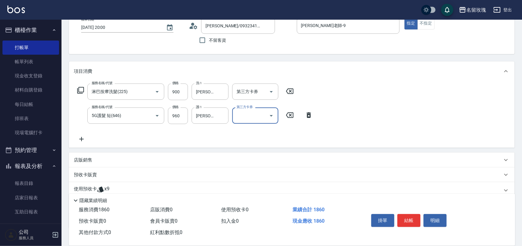
scroll to position [80, 0]
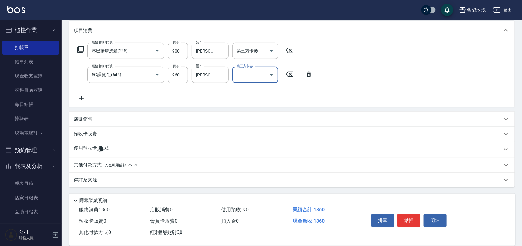
click at [74, 122] on p "店販銷售" at bounding box center [83, 119] width 18 height 6
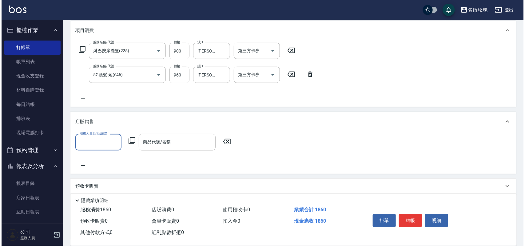
scroll to position [0, 0]
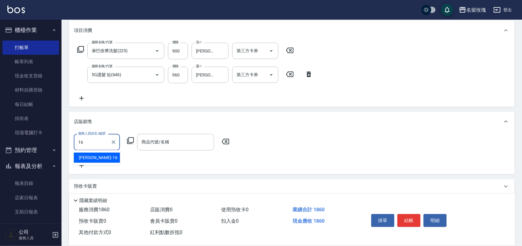
type input "[PERSON_NAME]-16"
click at [132, 139] on icon at bounding box center [130, 140] width 7 height 7
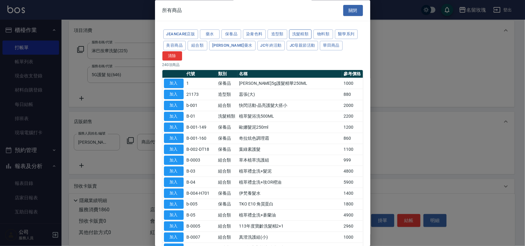
click at [294, 33] on button "洗髮精類" at bounding box center [300, 35] width 23 height 10
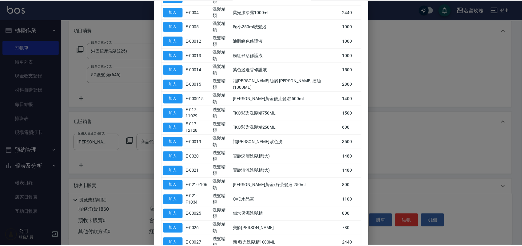
scroll to position [254, 0]
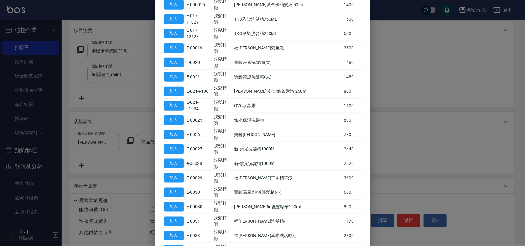
type input "[PERSON_NAME]精油"
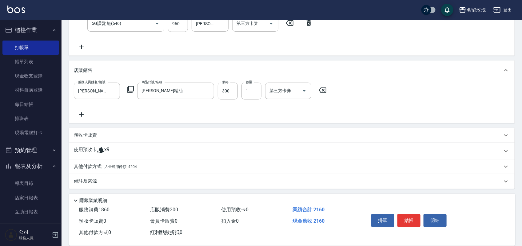
scroll to position [133, 0]
click at [116, 165] on span "入金可用餘額: 4204" at bounding box center [121, 166] width 32 height 4
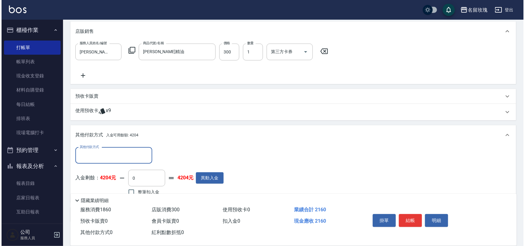
scroll to position [205, 0]
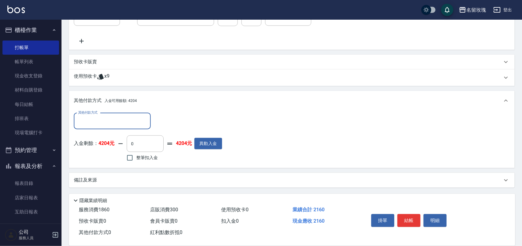
click at [150, 162] on label "整筆扣入金" at bounding box center [140, 158] width 34 height 13
click at [136, 162] on input "整筆扣入金" at bounding box center [129, 158] width 13 height 13
checkbox input "true"
type input "2160"
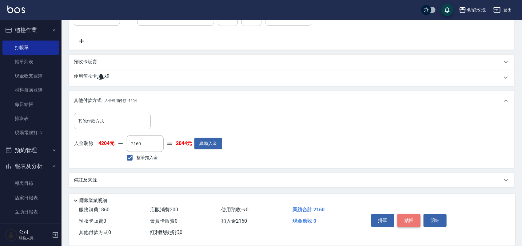
drag, startPoint x: 415, startPoint y: 212, endPoint x: 417, endPoint y: 214, distance: 3.2
click at [415, 214] on button "結帳" at bounding box center [408, 220] width 23 height 13
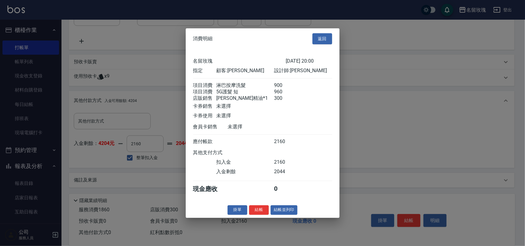
click at [279, 213] on button "結帳並列印" at bounding box center [284, 210] width 27 height 10
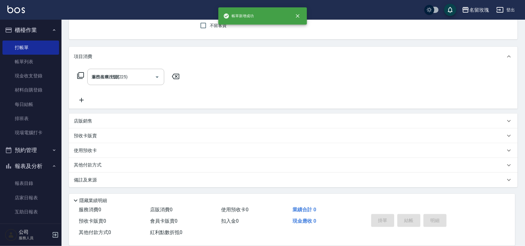
type input "[DATE] 20:03"
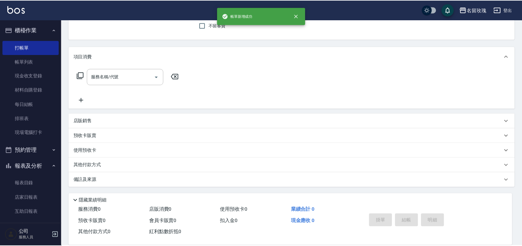
scroll to position [0, 0]
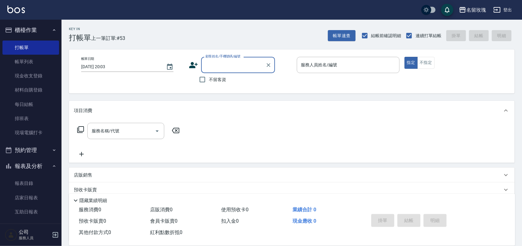
click at [24, 169] on button "報表及分析" at bounding box center [30, 166] width 57 height 16
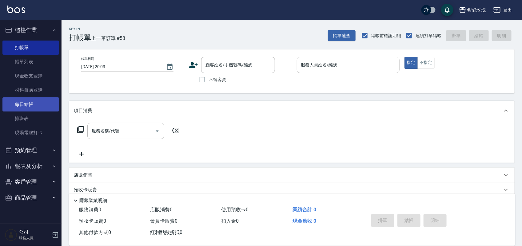
click at [34, 106] on link "每日結帳" at bounding box center [30, 104] width 57 height 14
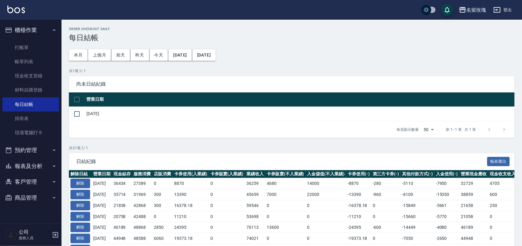
click at [85, 113] on td "[DATE]" at bounding box center [300, 114] width 430 height 14
click at [75, 115] on input "checkbox" at bounding box center [76, 114] width 13 height 13
checkbox input "true"
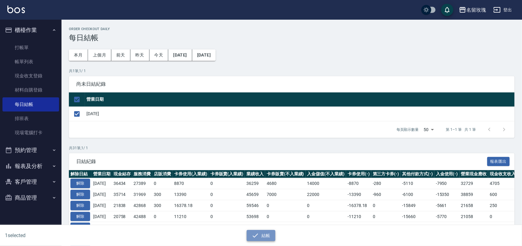
click at [267, 237] on button "結帳" at bounding box center [261, 235] width 29 height 11
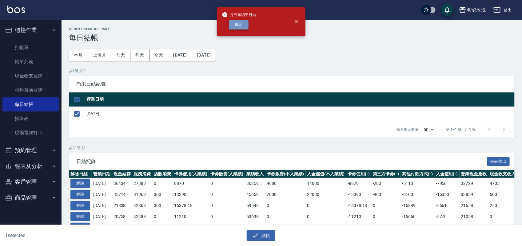
click at [232, 26] on button "確定" at bounding box center [239, 25] width 20 height 10
checkbox input "false"
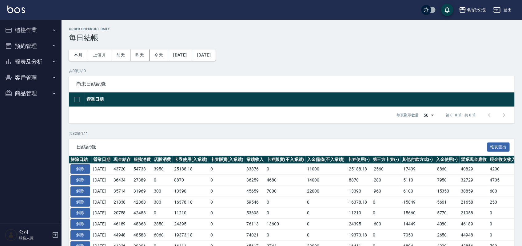
click at [33, 70] on button "客戶管理" at bounding box center [30, 78] width 57 height 16
click at [45, 62] on button "報表及分析" at bounding box center [30, 62] width 57 height 16
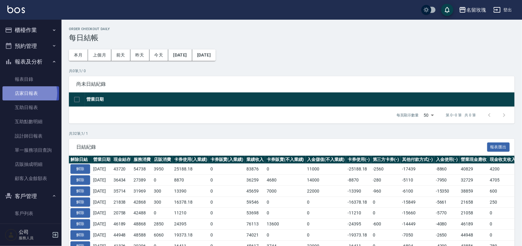
click at [24, 93] on link "店家日報表" at bounding box center [30, 93] width 57 height 14
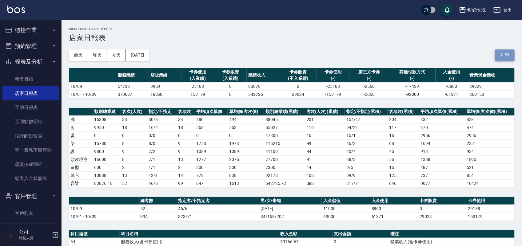
click at [508, 57] on button "列印" at bounding box center [505, 55] width 20 height 11
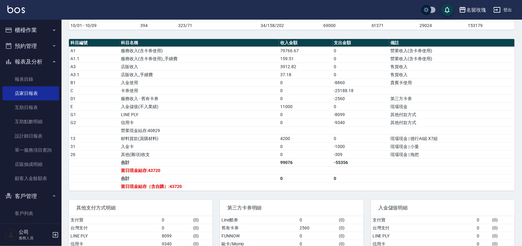
scroll to position [192, 0]
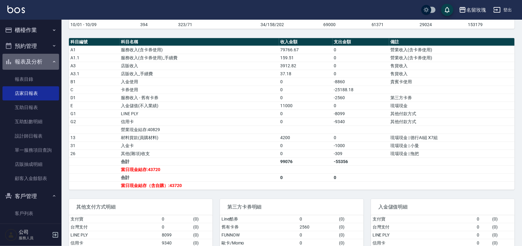
click at [38, 64] on button "報表及分析" at bounding box center [30, 62] width 57 height 16
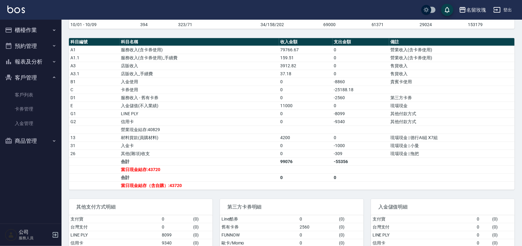
click at [36, 33] on button "櫃檯作業" at bounding box center [30, 30] width 57 height 16
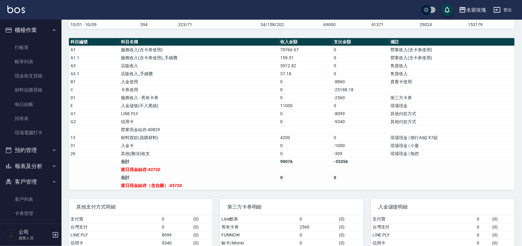
click at [31, 181] on button "客戶管理" at bounding box center [30, 182] width 57 height 16
click at [31, 168] on button "報表及分析" at bounding box center [30, 166] width 57 height 16
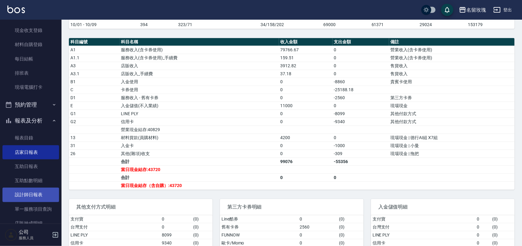
scroll to position [77, 0]
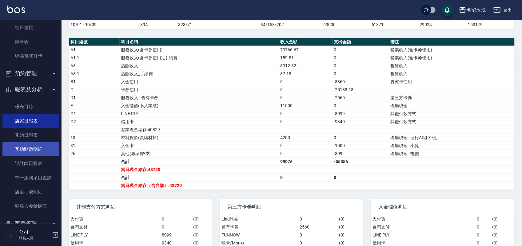
click at [26, 151] on link "互助點數明細" at bounding box center [30, 149] width 57 height 14
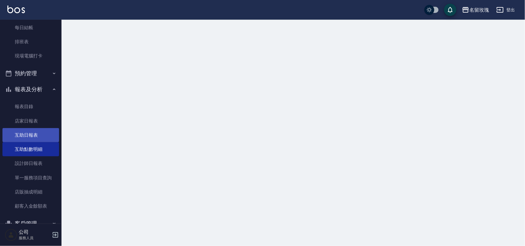
click at [30, 137] on link "互助日報表" at bounding box center [30, 135] width 57 height 14
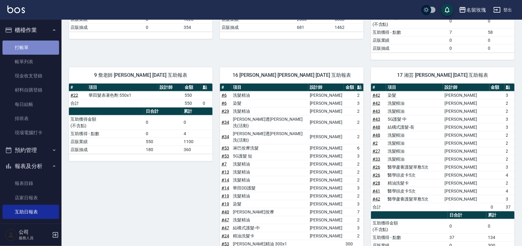
drag, startPoint x: 33, startPoint y: 43, endPoint x: 30, endPoint y: 44, distance: 3.7
click at [33, 43] on link "打帳單" at bounding box center [30, 48] width 57 height 14
